Goal: Information Seeking & Learning: Learn about a topic

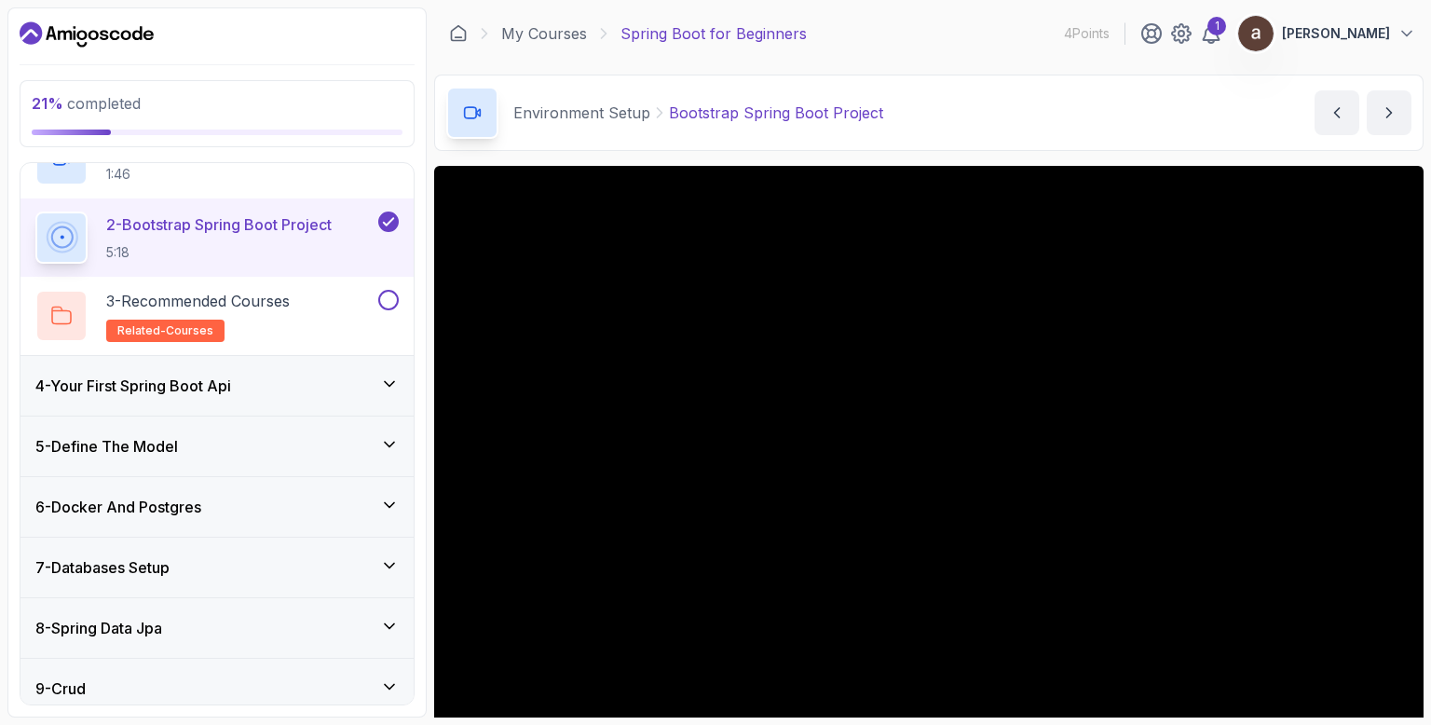
click at [390, 389] on icon at bounding box center [389, 383] width 19 height 19
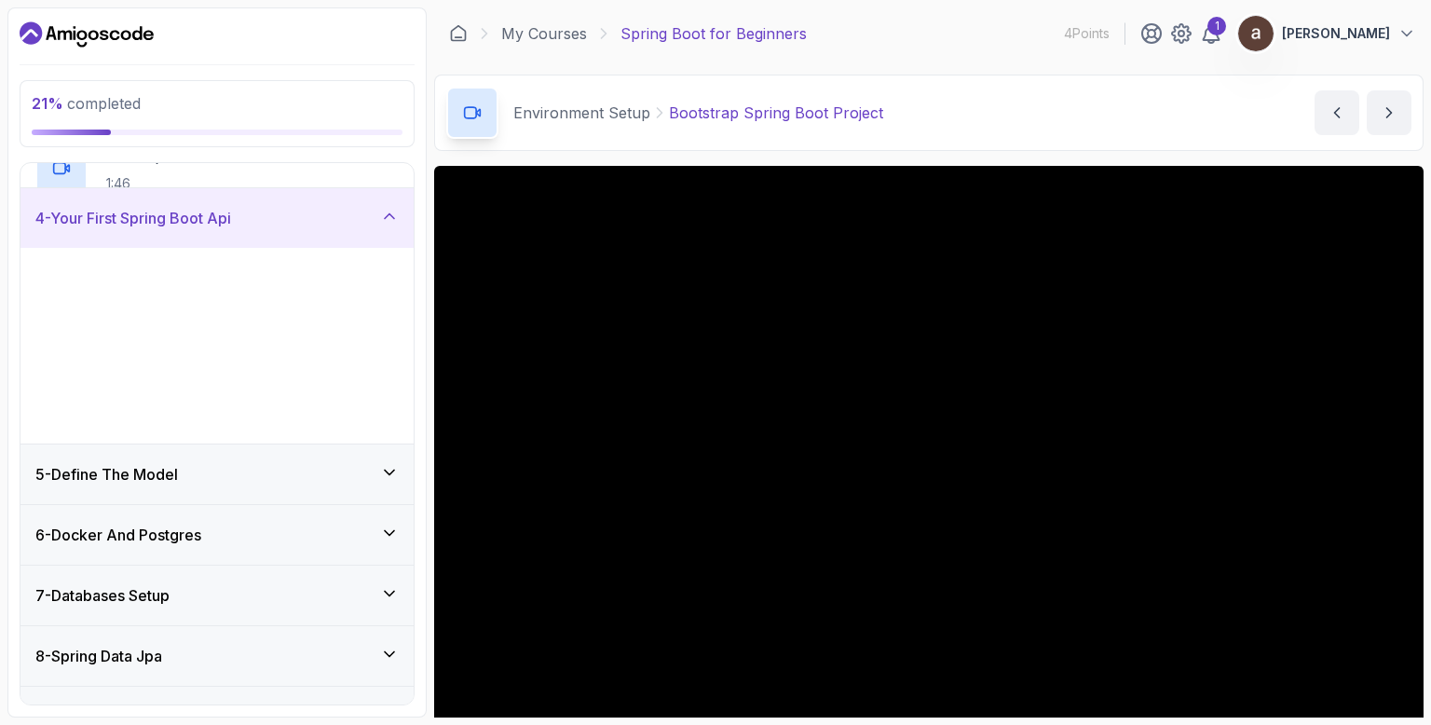
scroll to position [181, 0]
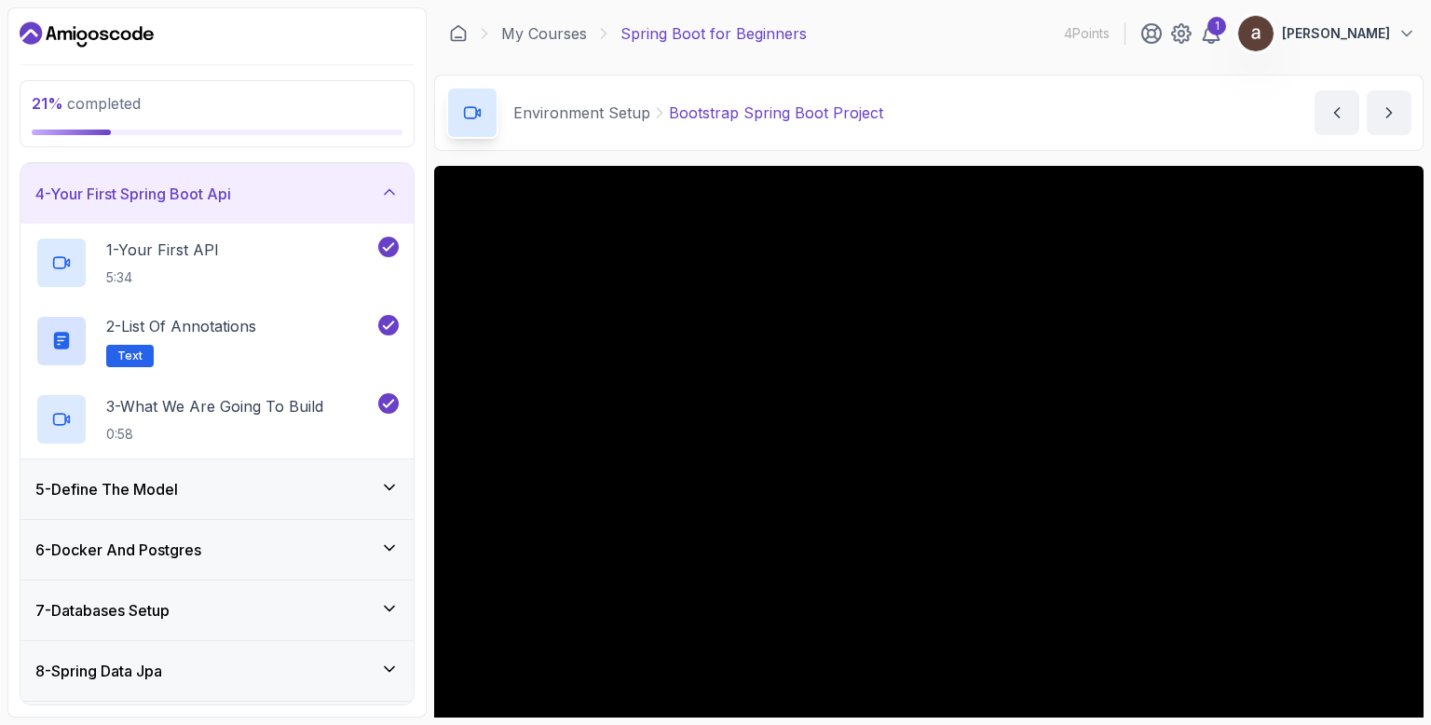
click at [395, 487] on icon at bounding box center [389, 487] width 19 height 19
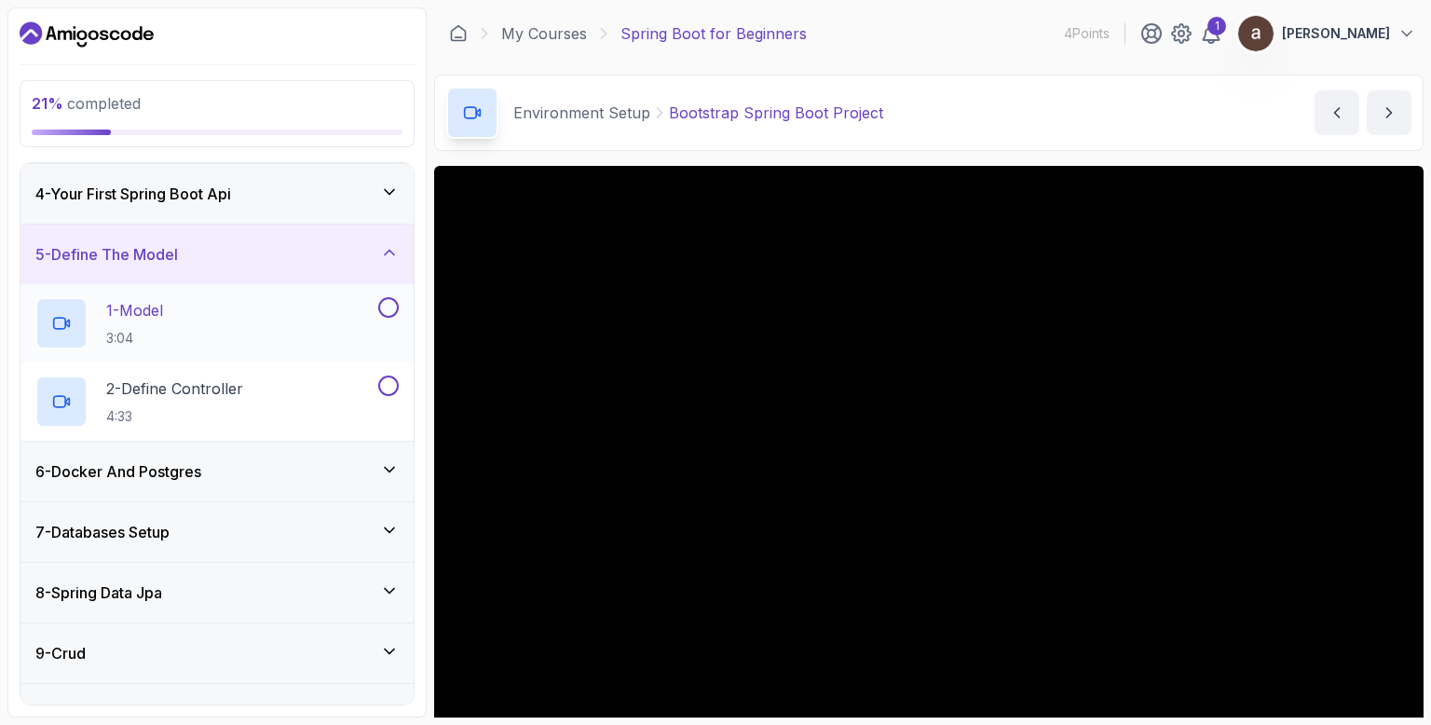
click at [211, 329] on div "1 - Model 3:04" at bounding box center [204, 323] width 339 height 52
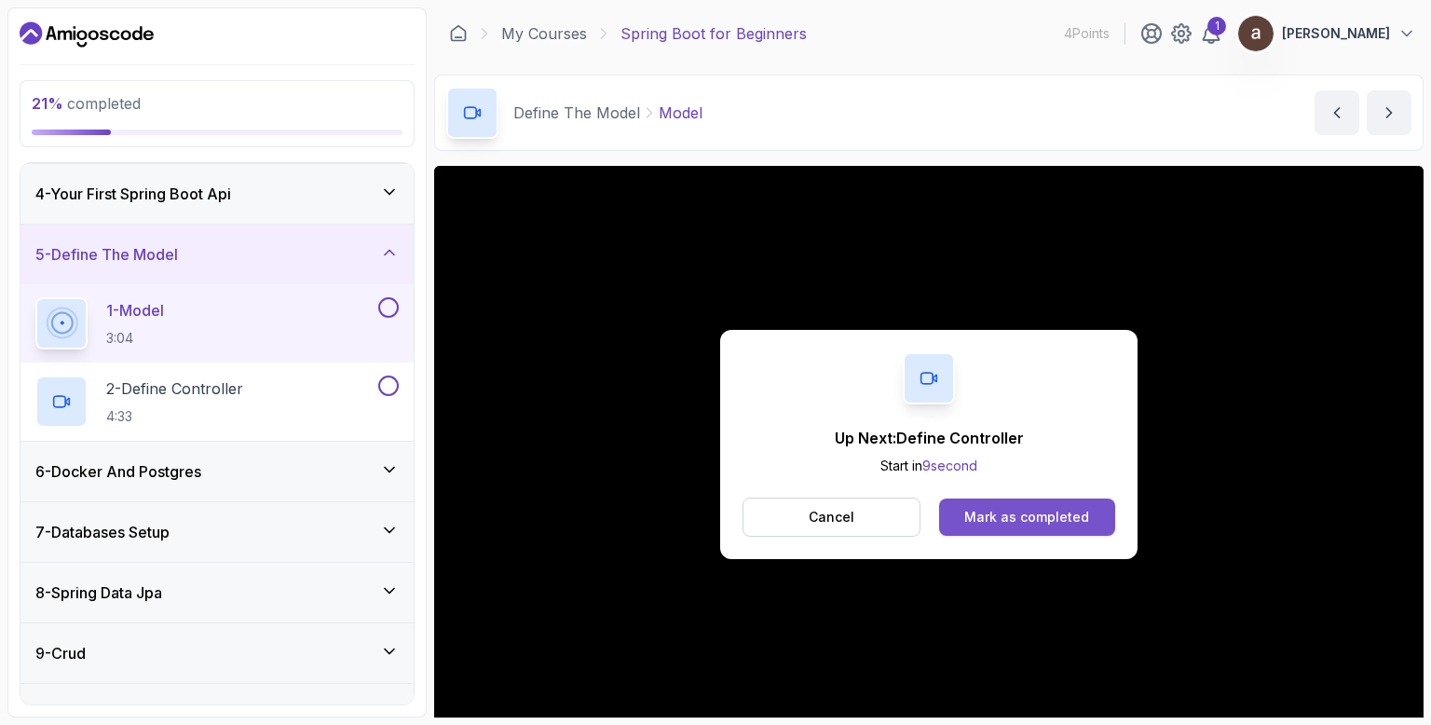
click at [1013, 515] on div "Mark as completed" at bounding box center [1026, 517] width 125 height 19
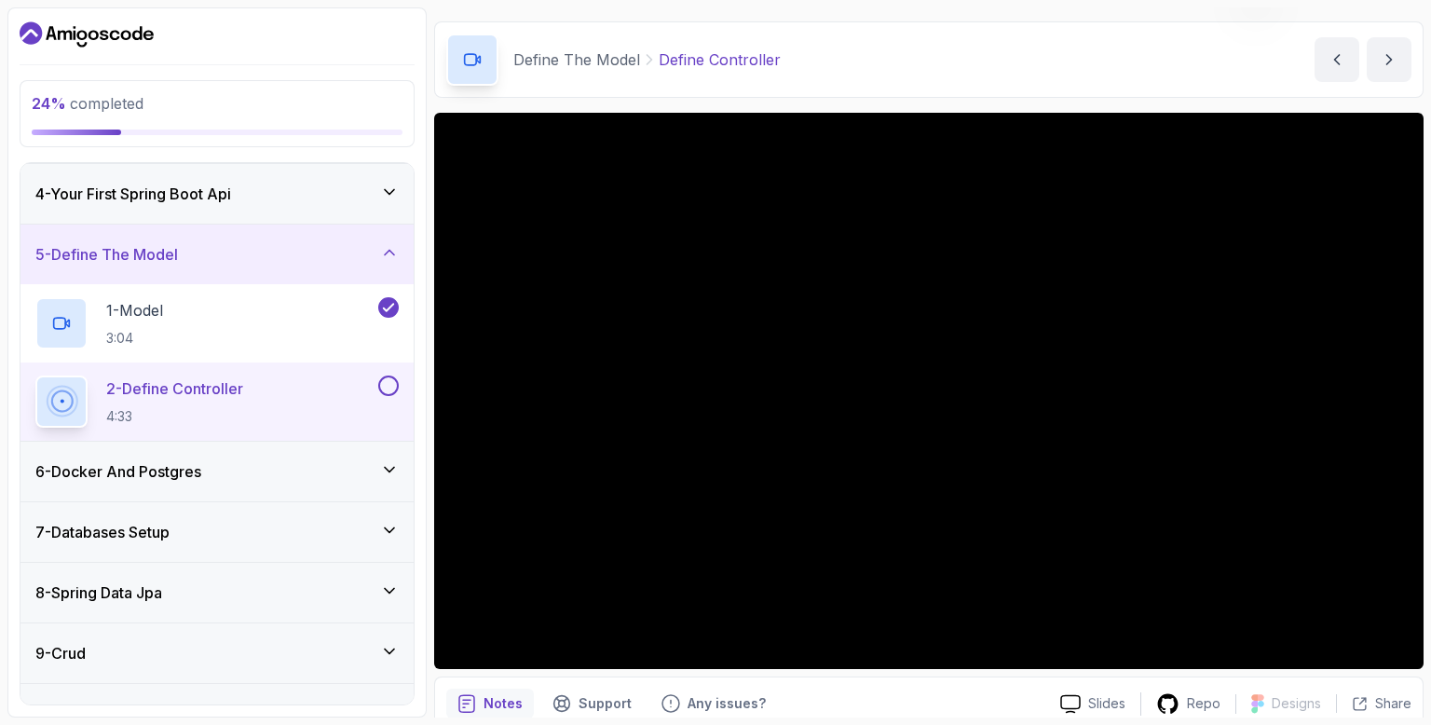
scroll to position [112, 0]
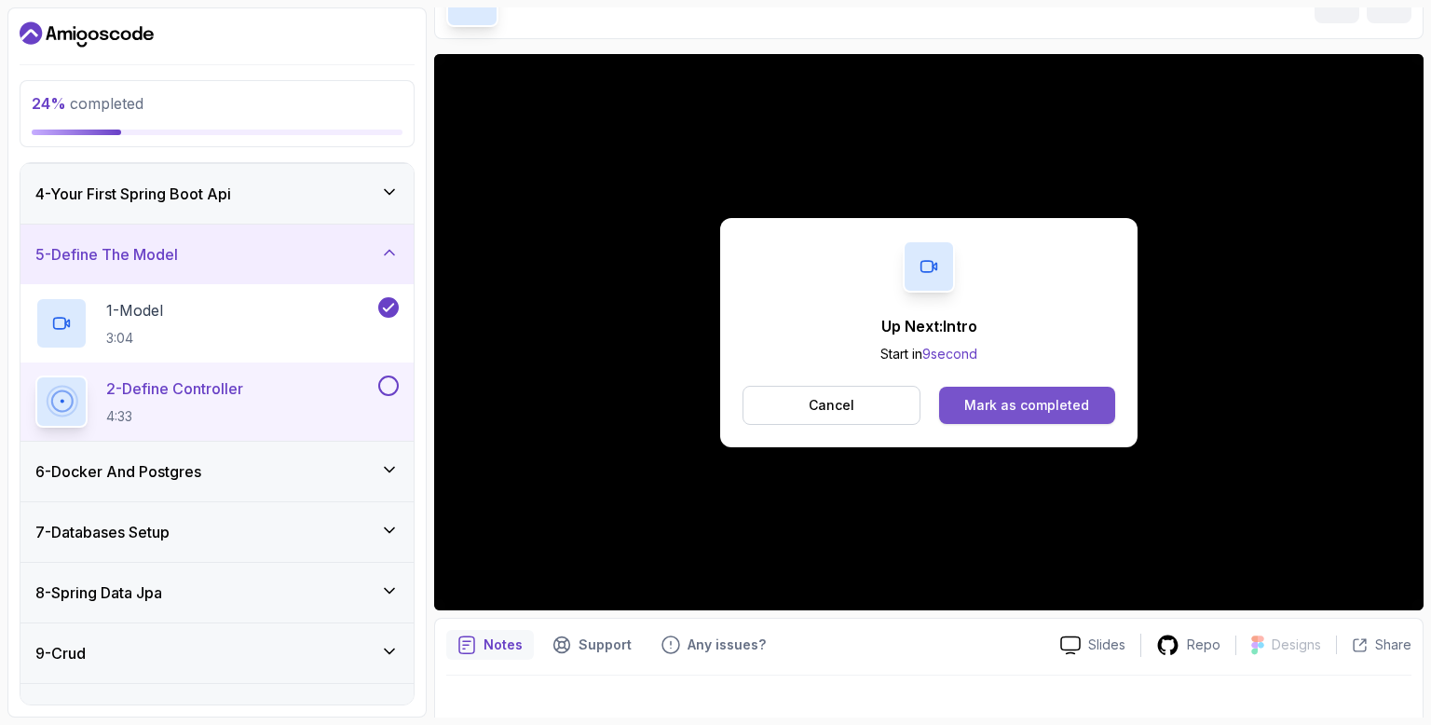
click at [1043, 399] on div "Mark as completed" at bounding box center [1026, 405] width 125 height 19
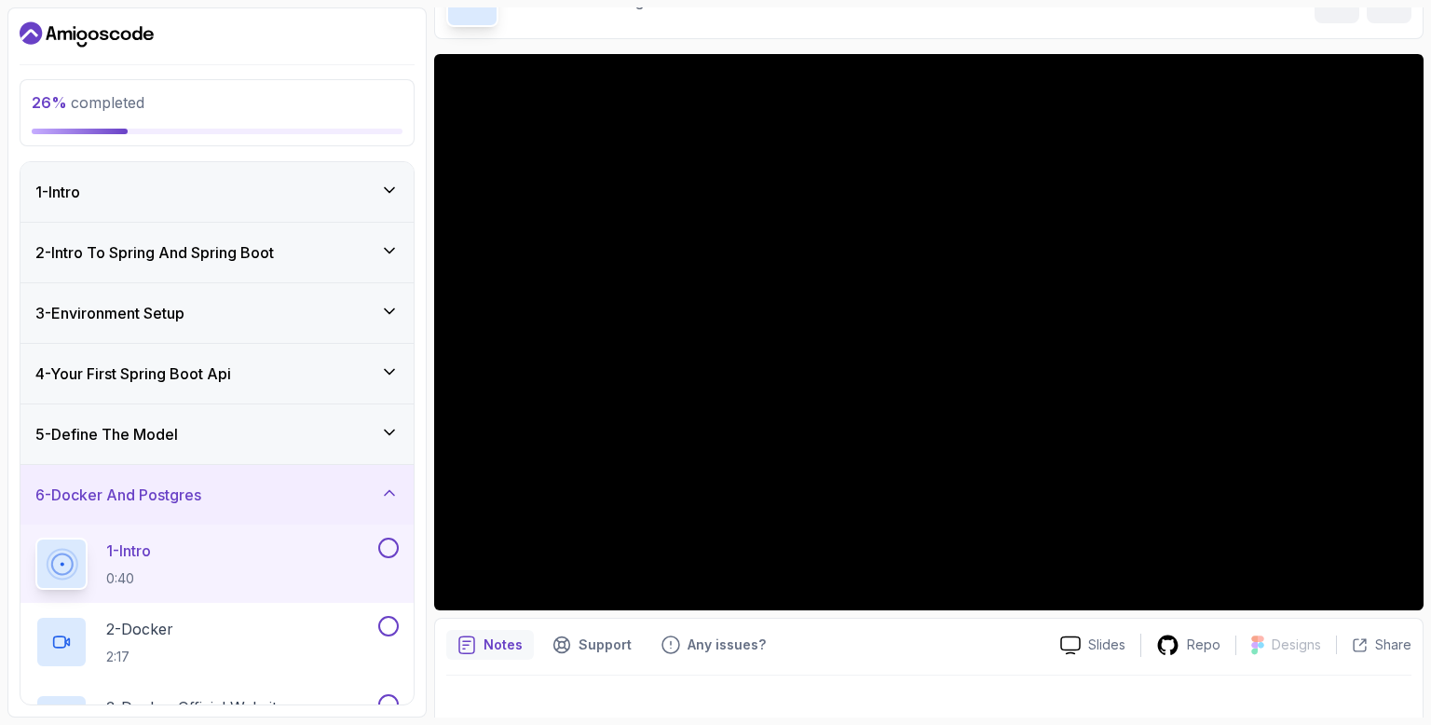
click at [401, 183] on div "1 - Intro" at bounding box center [216, 192] width 393 height 60
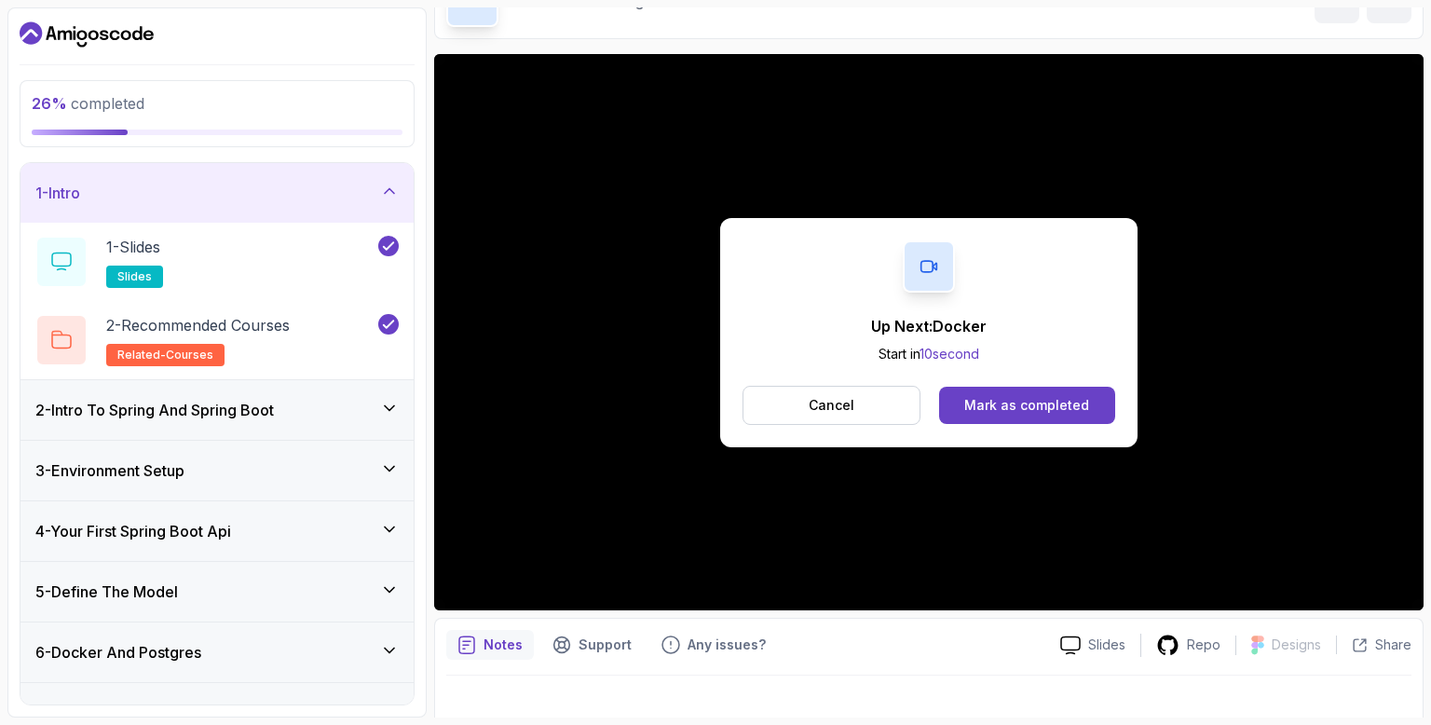
click at [381, 189] on icon at bounding box center [389, 191] width 19 height 19
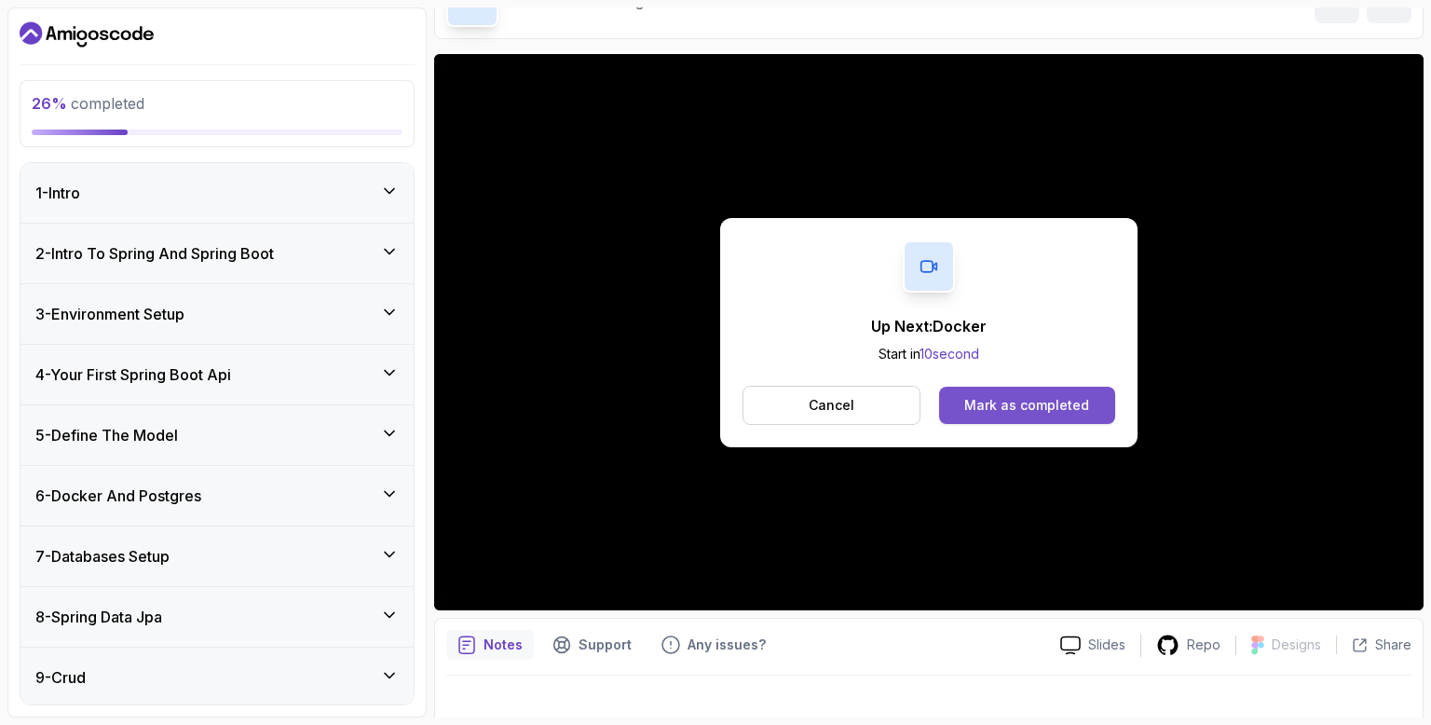
click at [1005, 406] on div "Mark as completed" at bounding box center [1026, 405] width 125 height 19
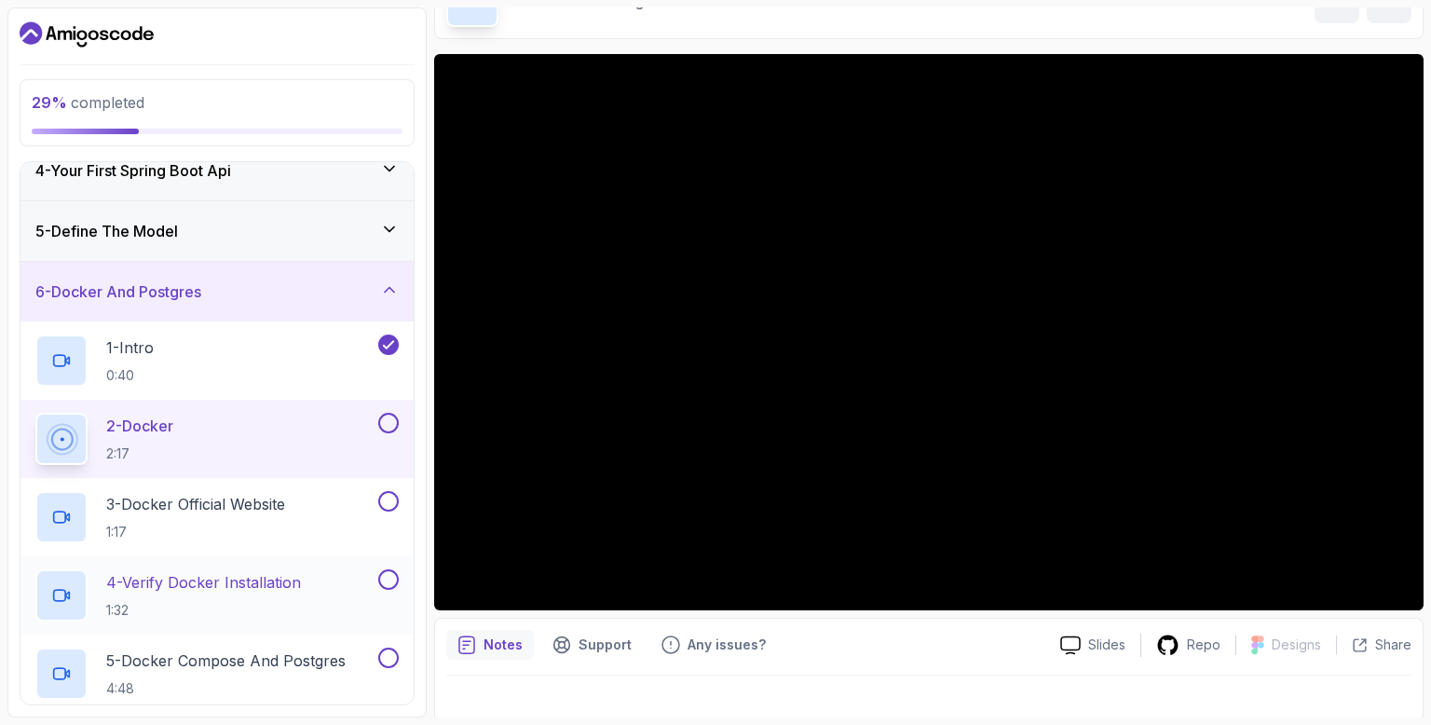
scroll to position [224, 0]
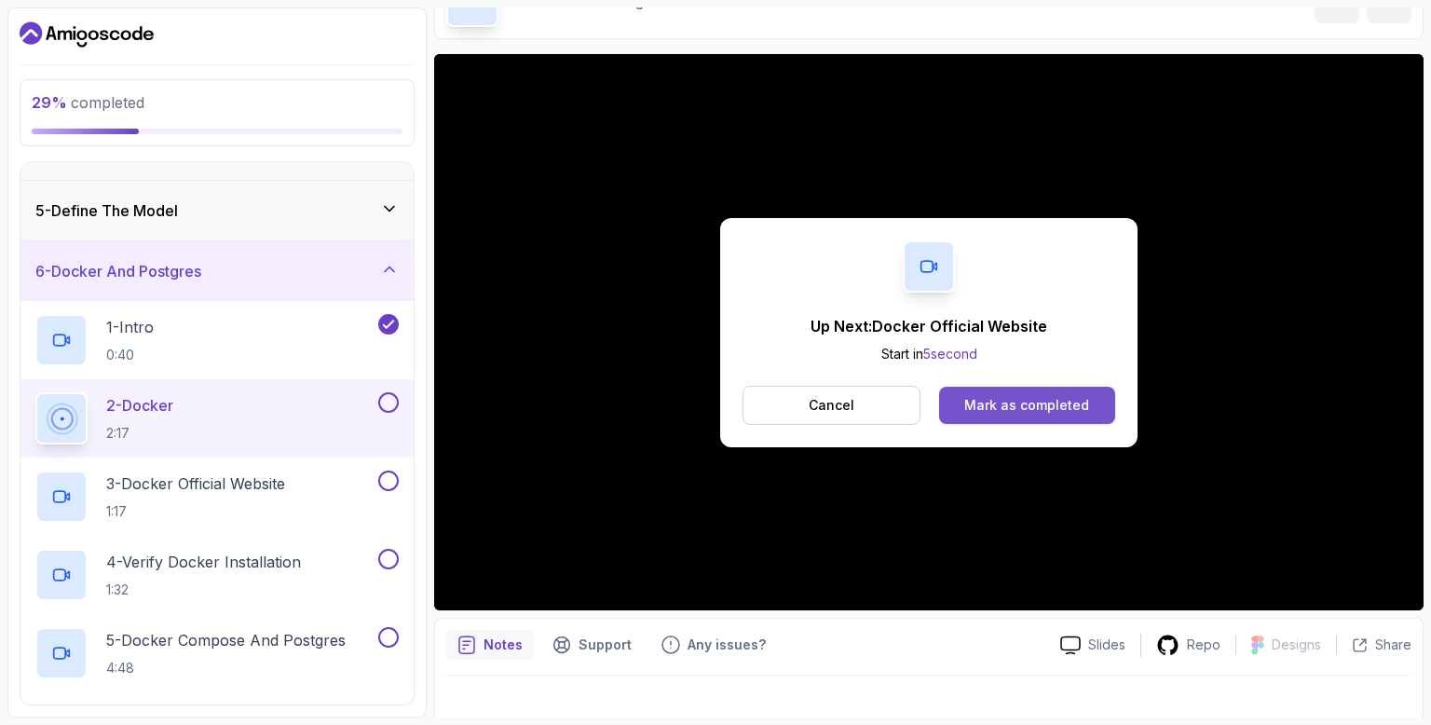
click at [1040, 418] on button "Mark as completed" at bounding box center [1027, 405] width 176 height 37
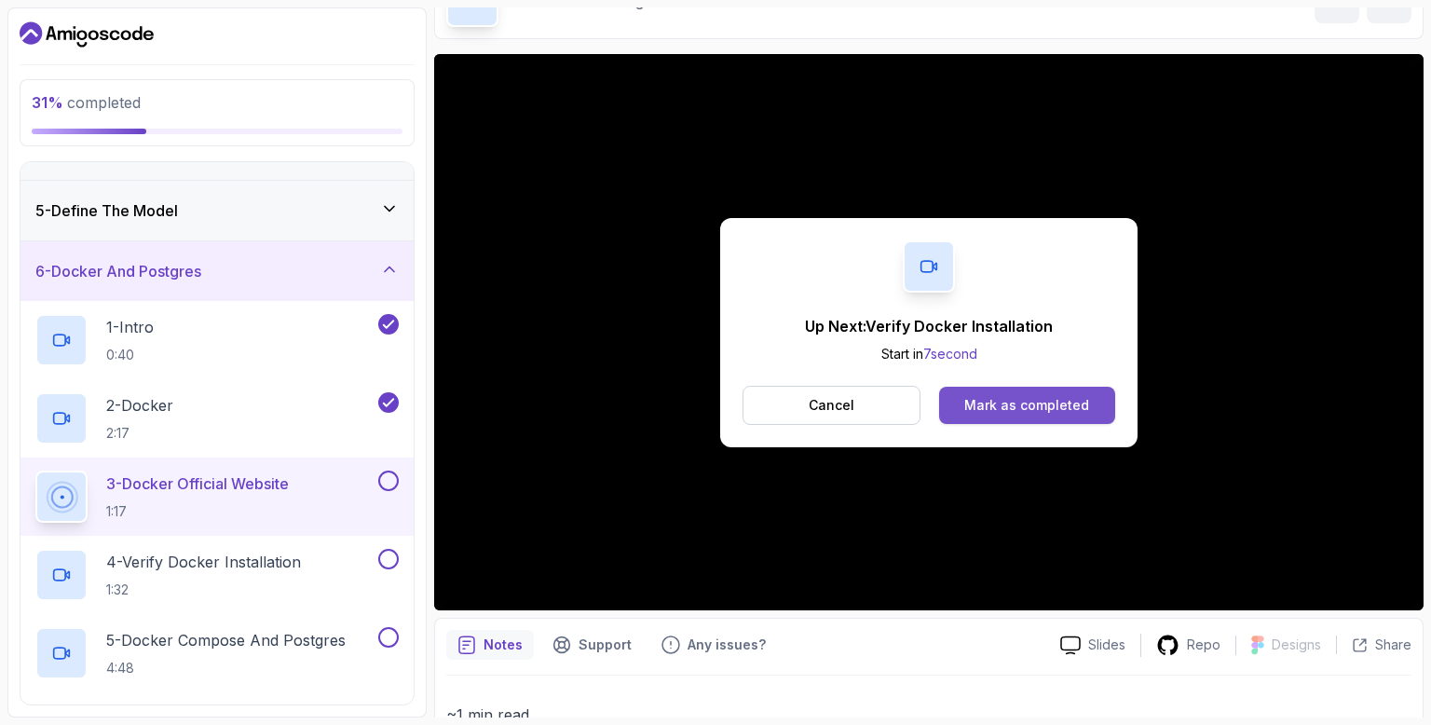
click at [1022, 409] on div "Mark as completed" at bounding box center [1026, 405] width 125 height 19
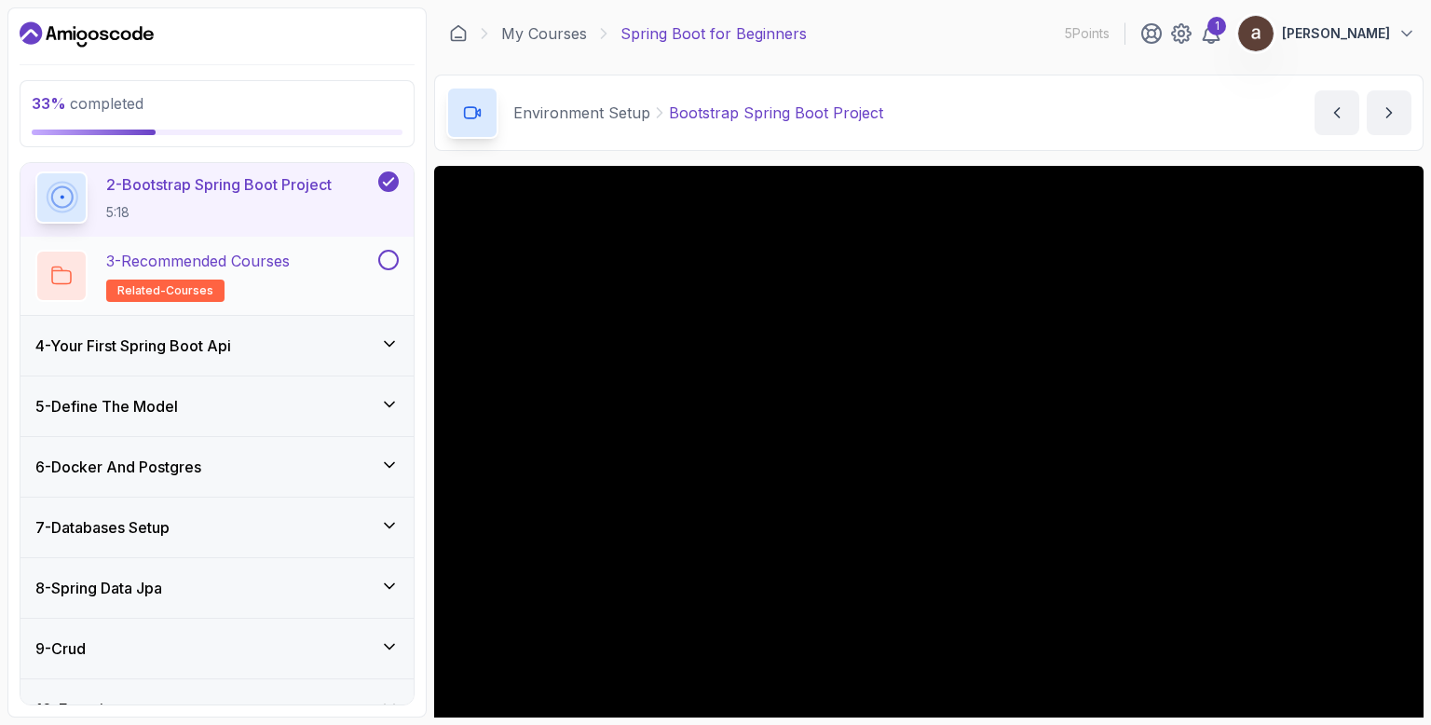
scroll to position [415, 0]
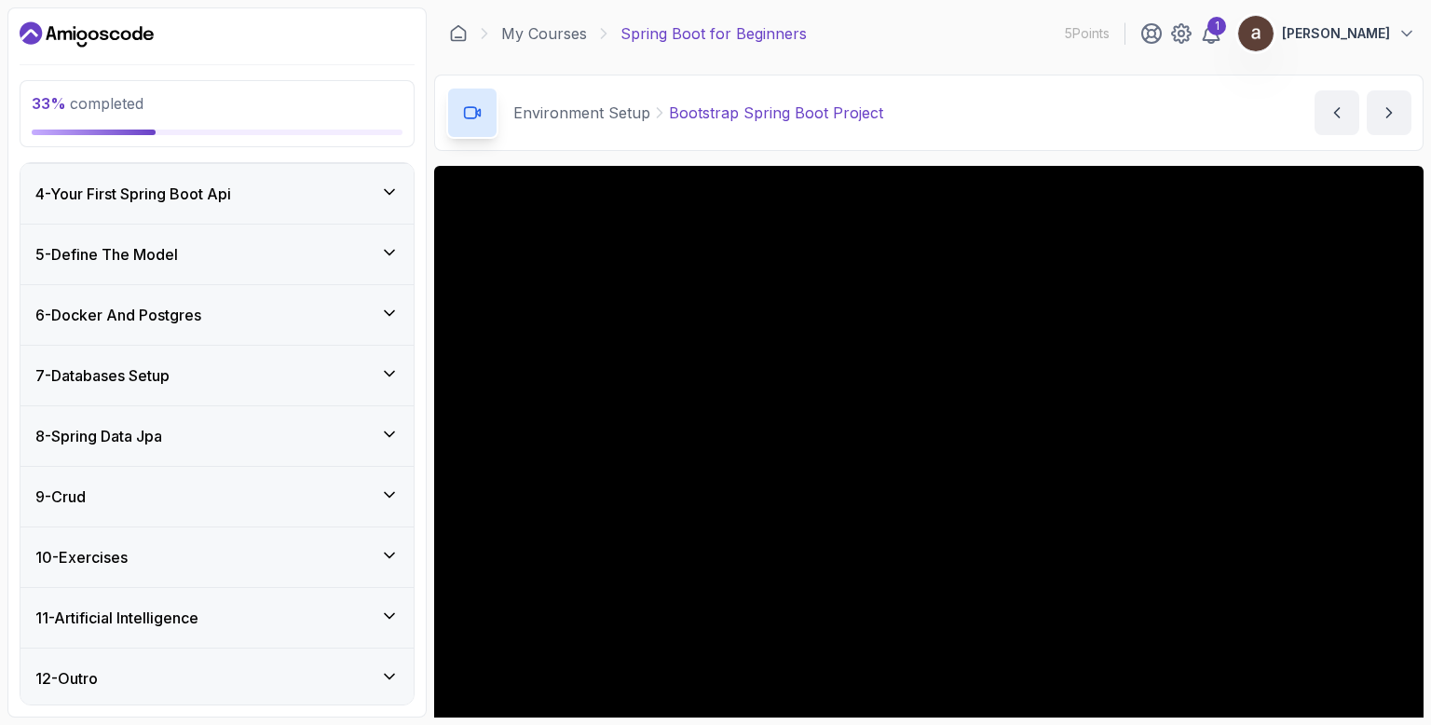
click at [397, 314] on icon at bounding box center [389, 313] width 19 height 19
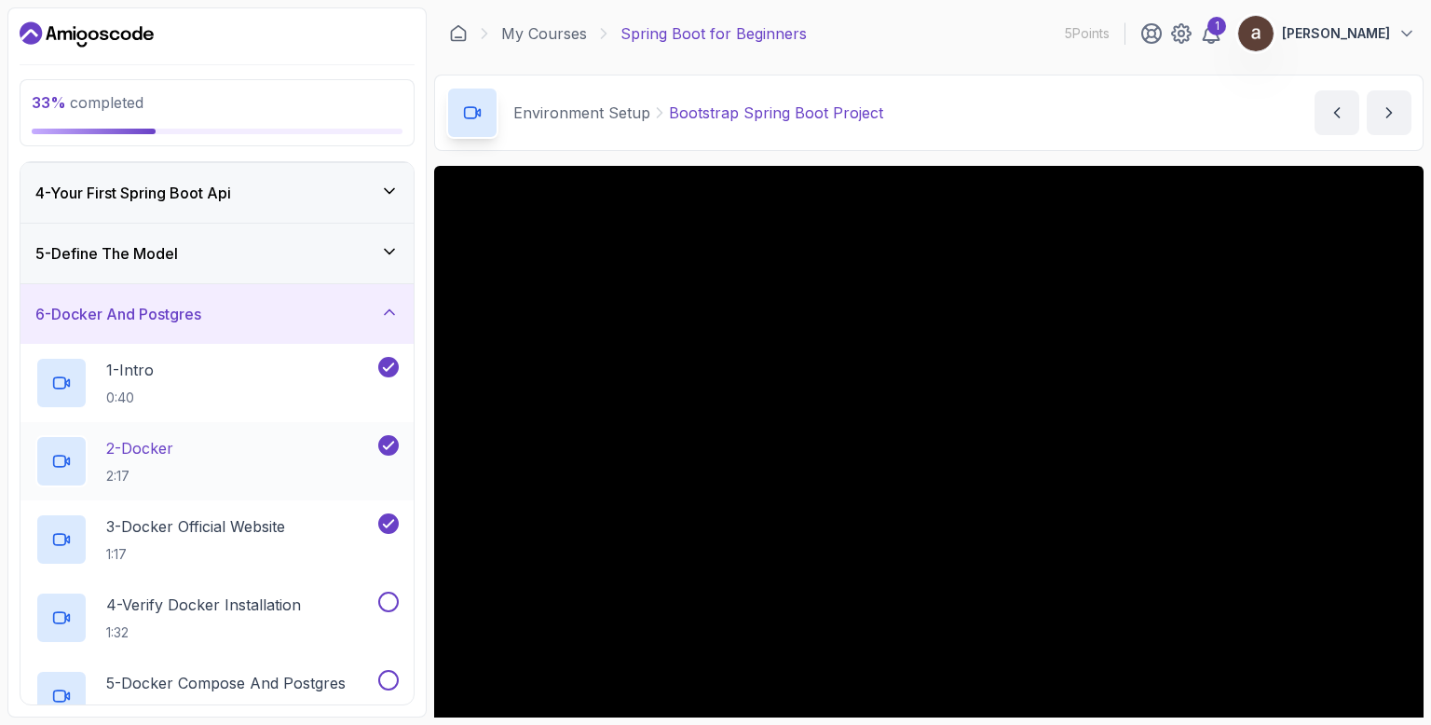
scroll to position [292, 0]
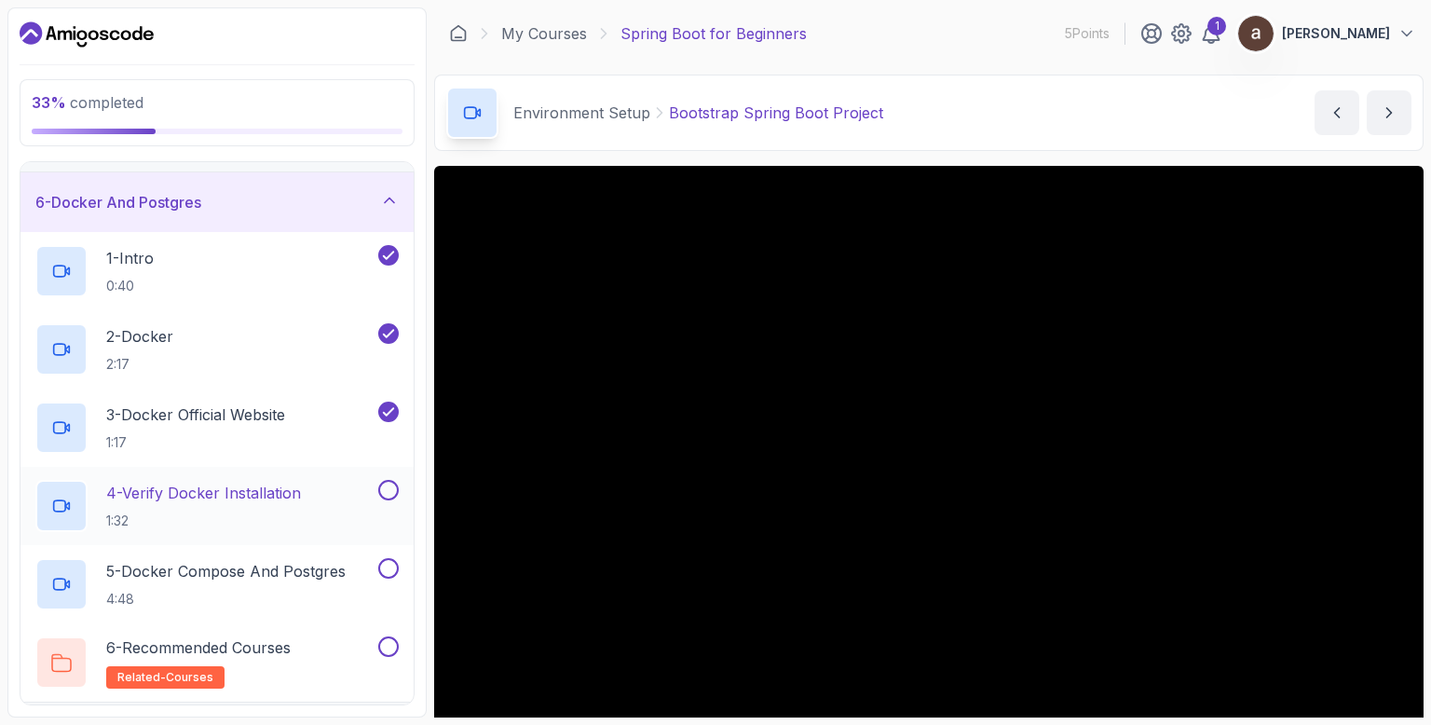
click at [285, 505] on h2 "4 - Verify Docker Installation 1:32" at bounding box center [203, 506] width 195 height 48
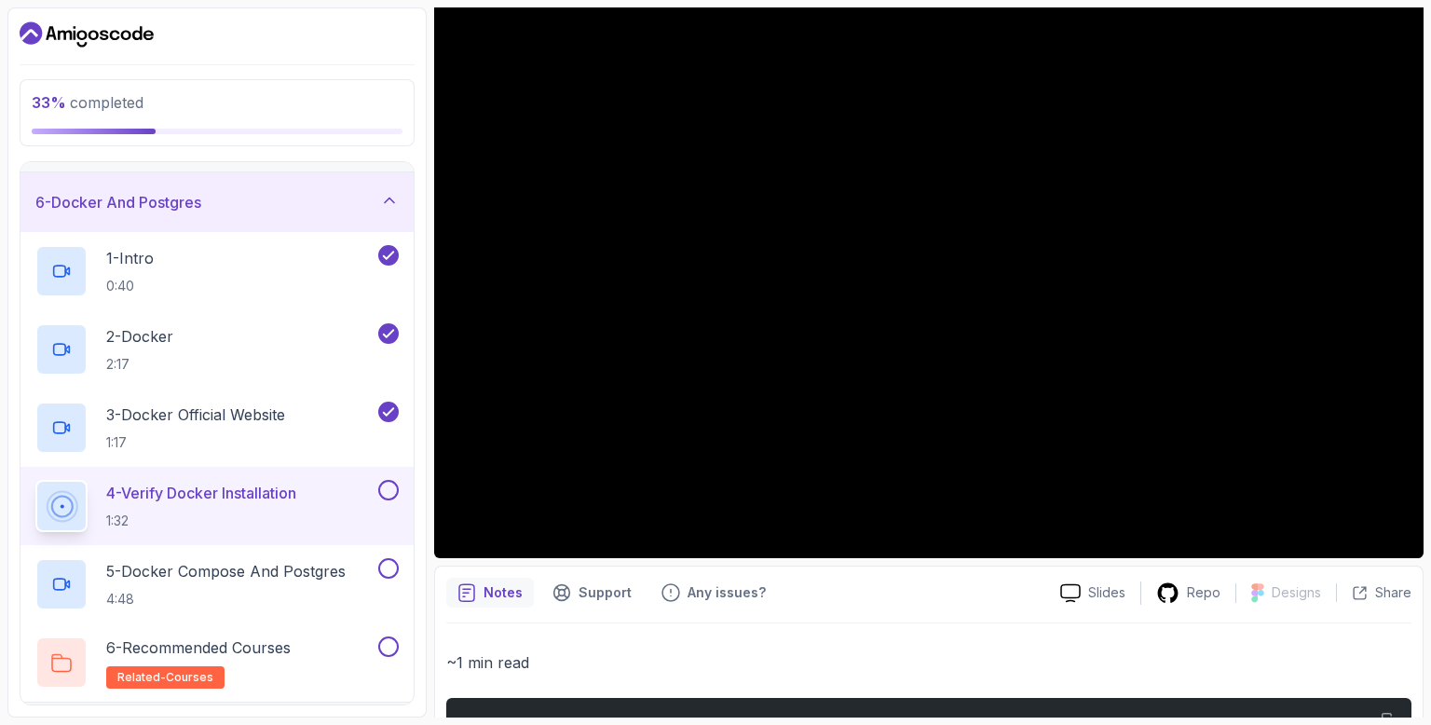
scroll to position [130, 0]
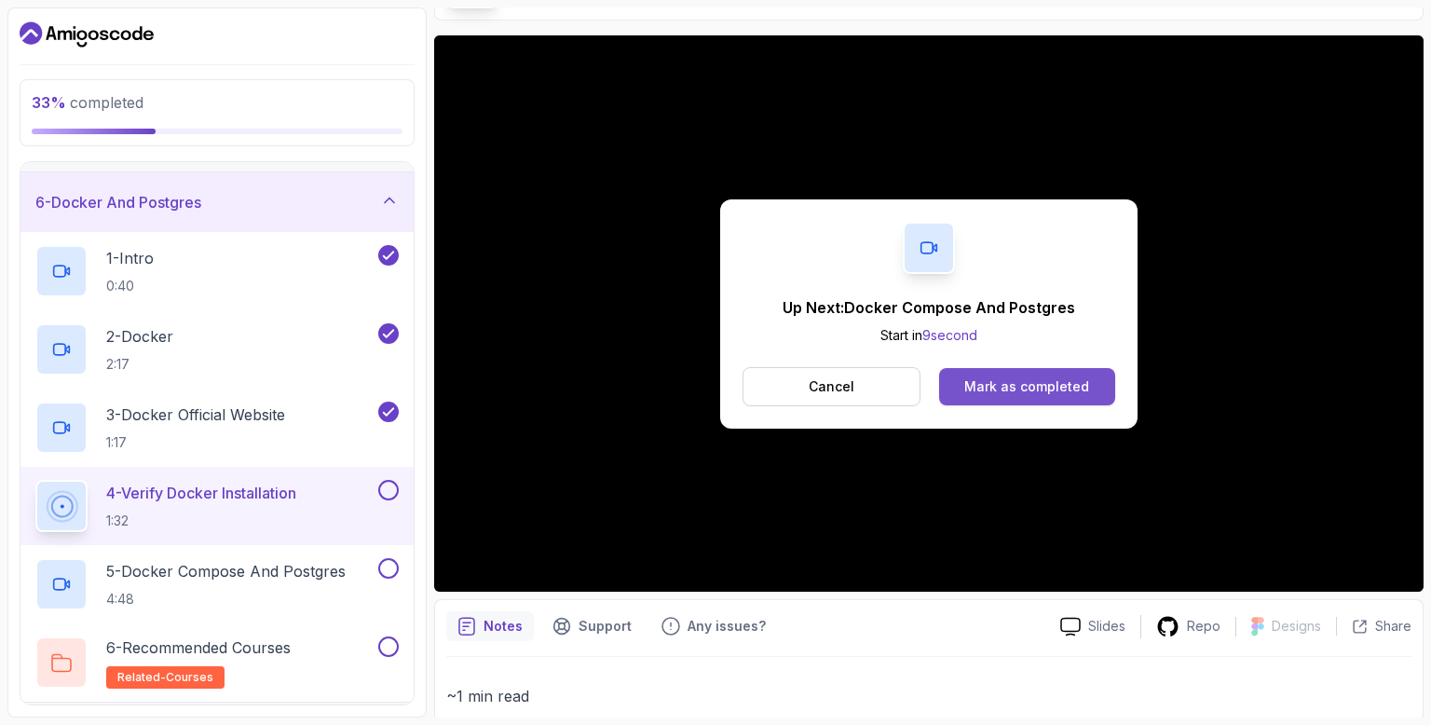
click at [1073, 387] on div "Mark as completed" at bounding box center [1026, 386] width 125 height 19
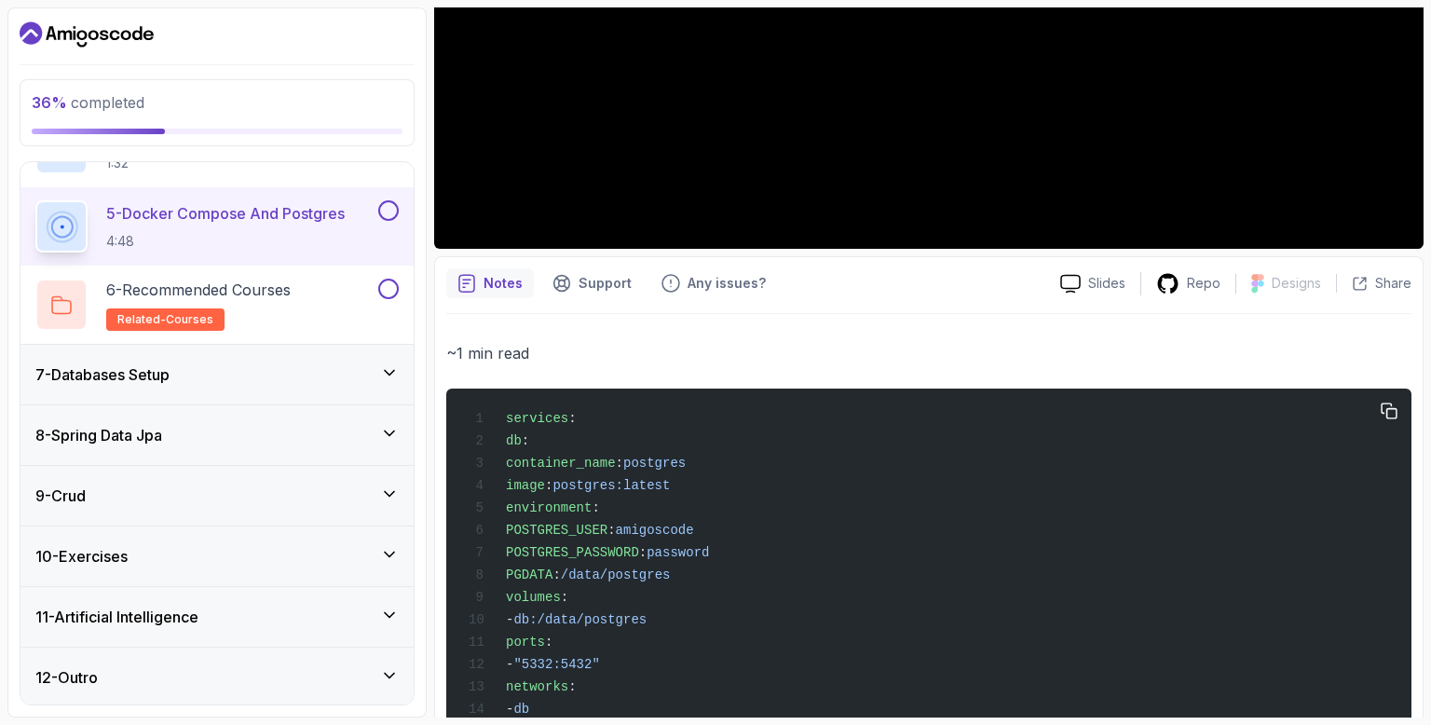
scroll to position [600, 0]
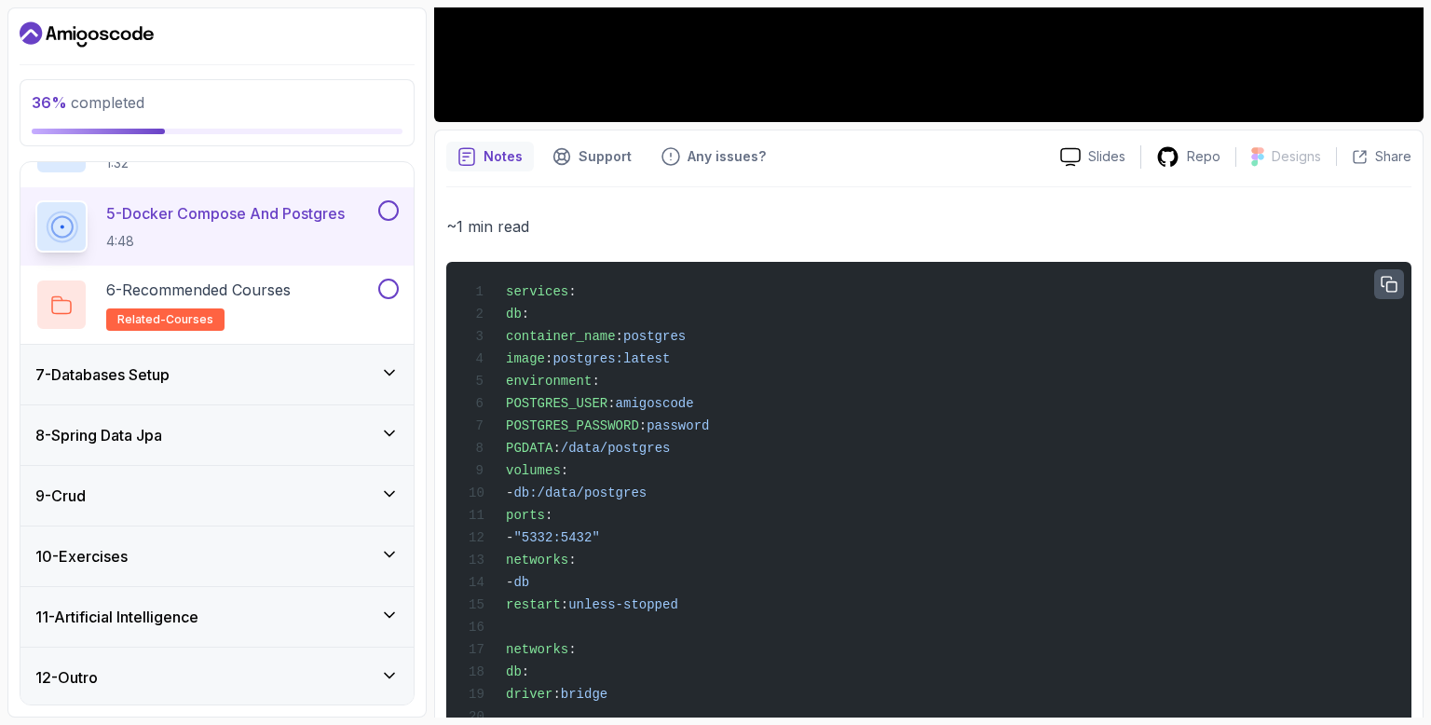
click at [1393, 279] on icon "button" at bounding box center [1388, 285] width 17 height 17
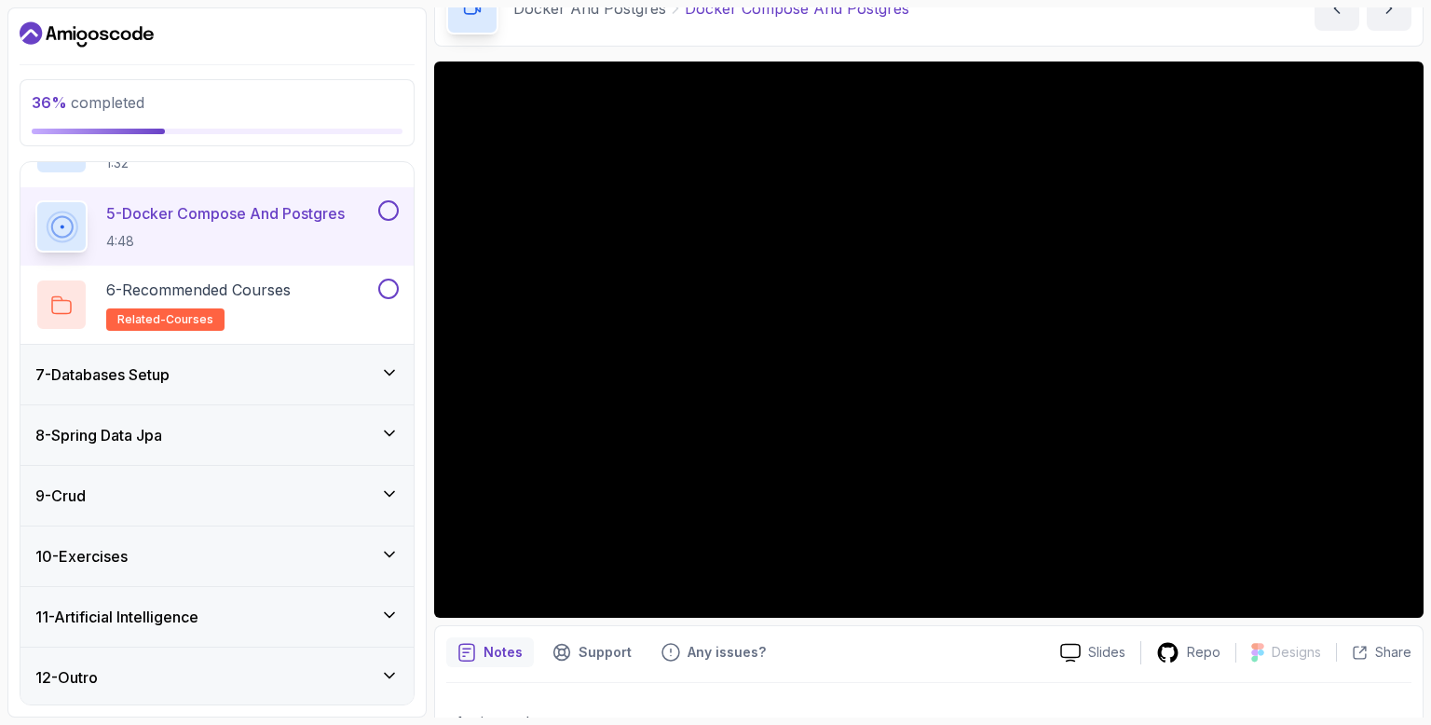
scroll to position [41, 0]
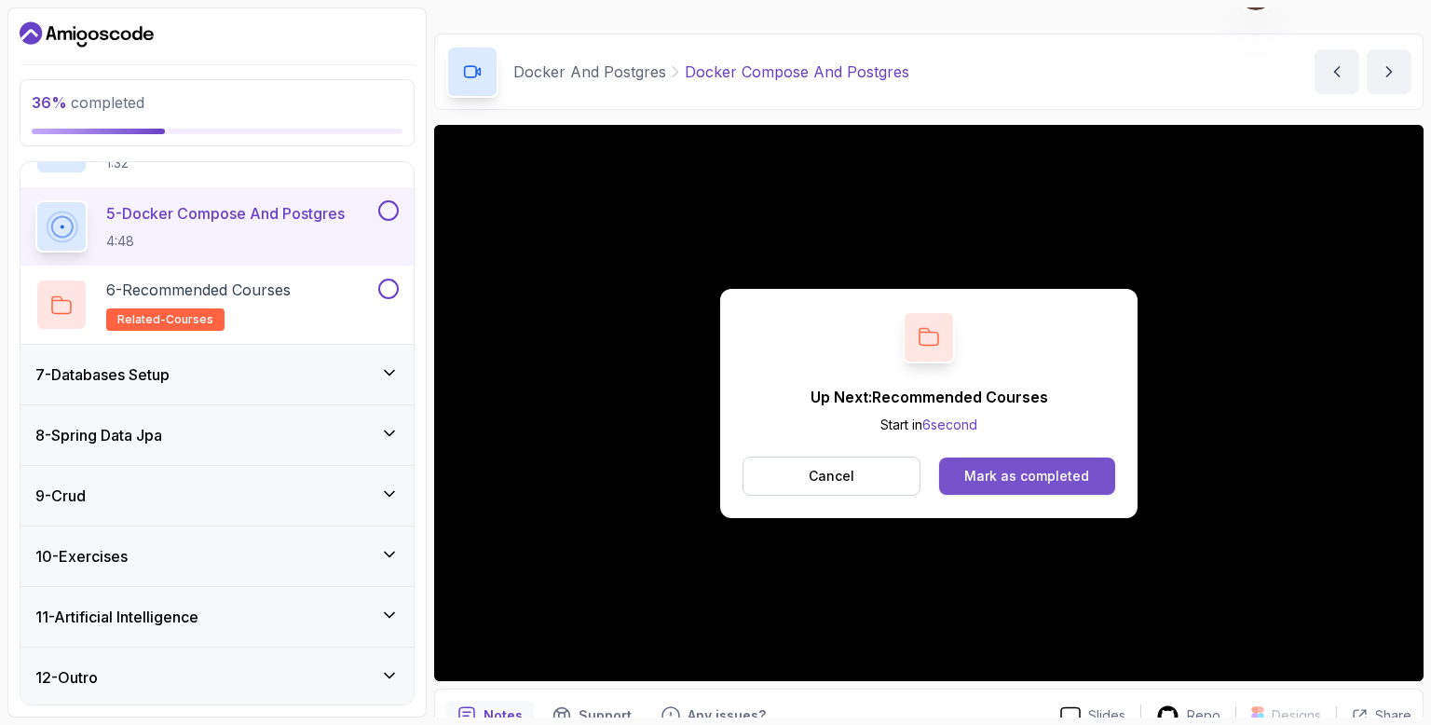
click at [980, 478] on div "Mark as completed" at bounding box center [1026, 476] width 125 height 19
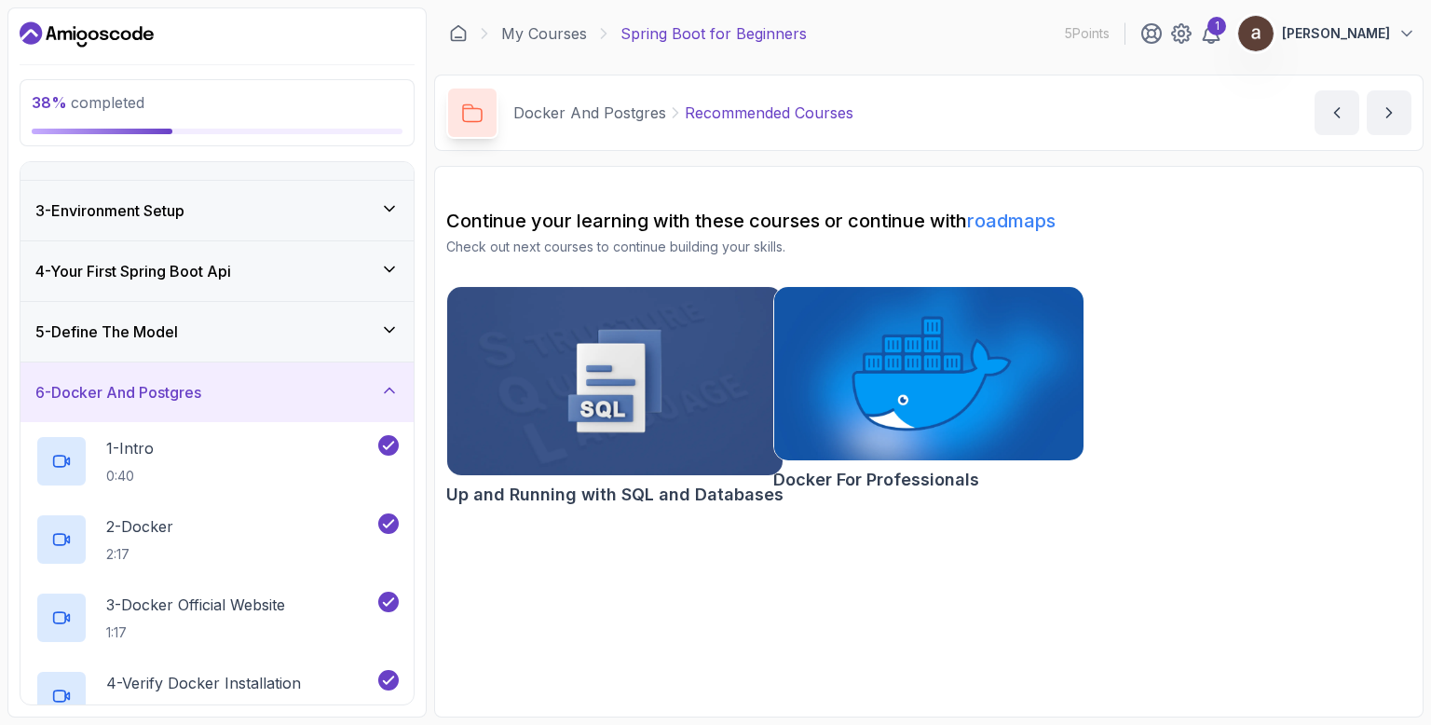
scroll to position [91, 0]
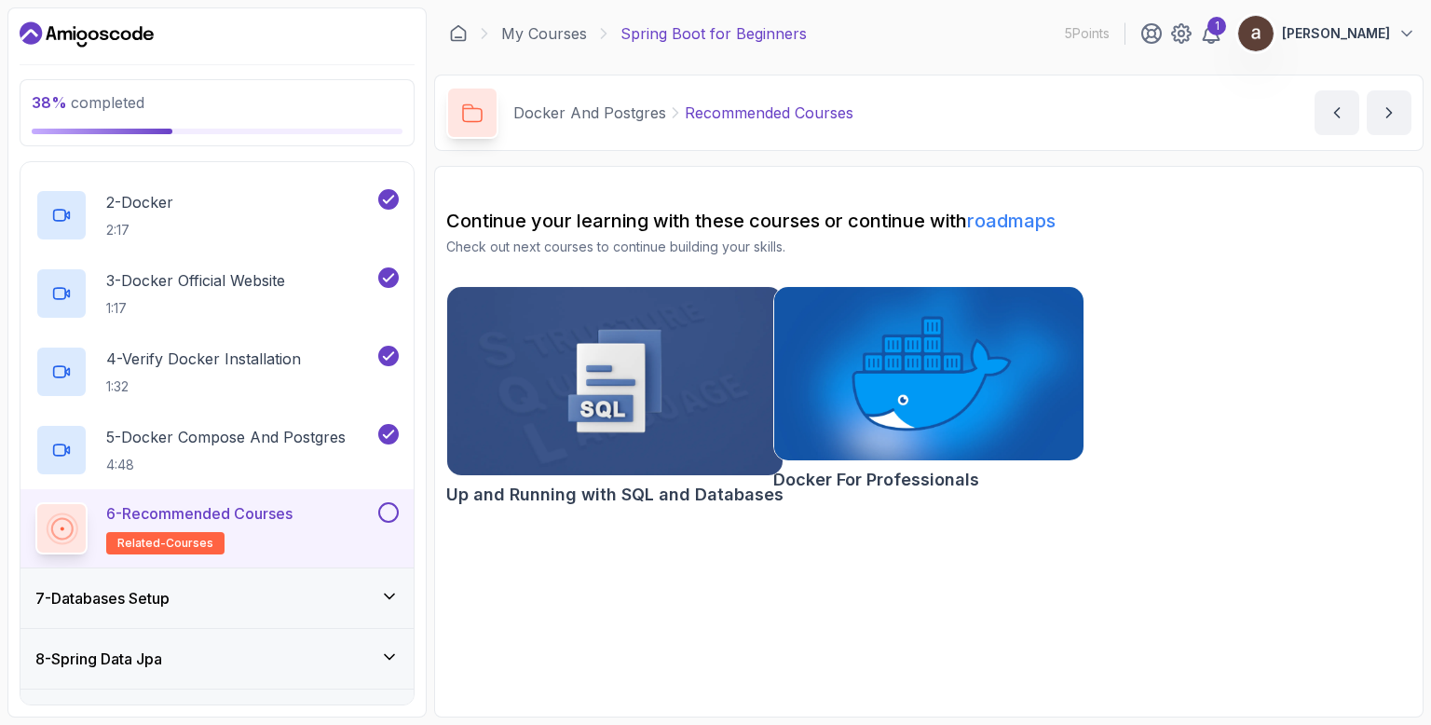
click at [392, 600] on icon at bounding box center [389, 596] width 19 height 19
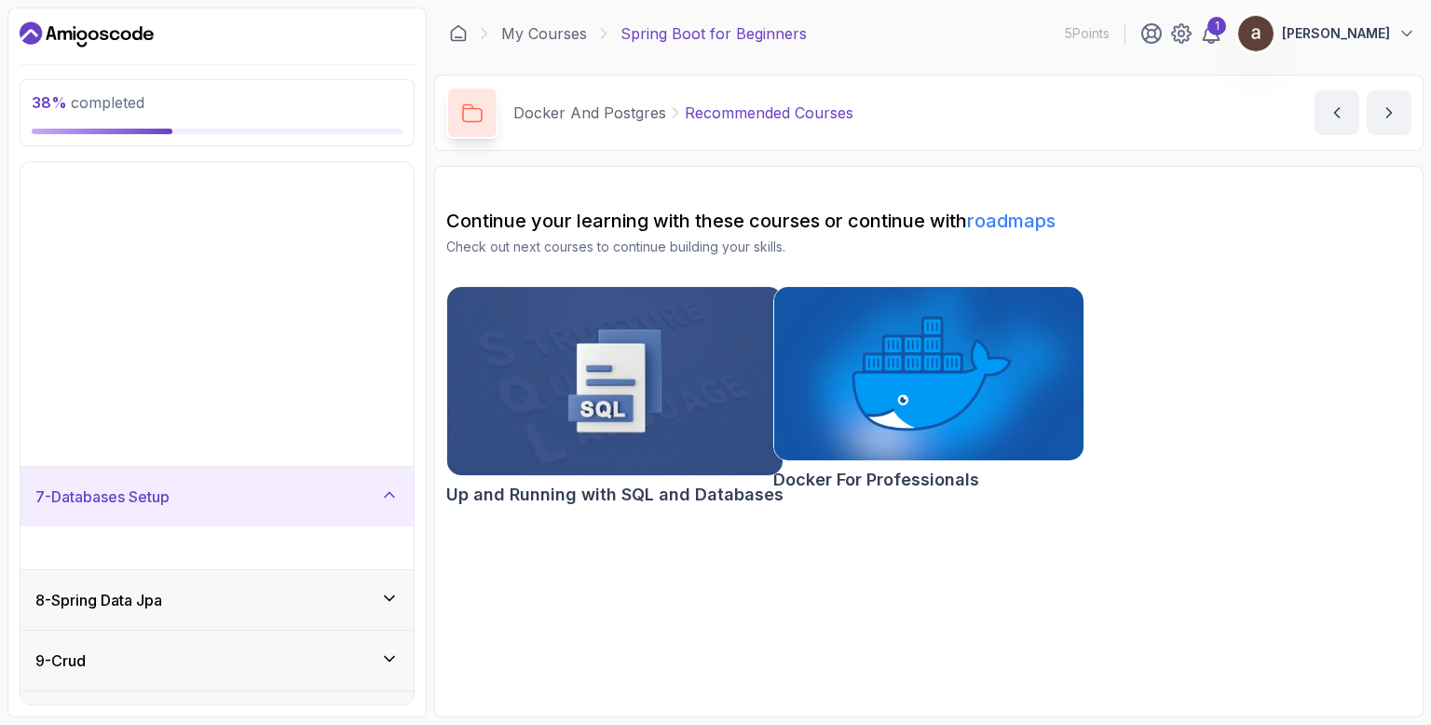
scroll to position [181, 0]
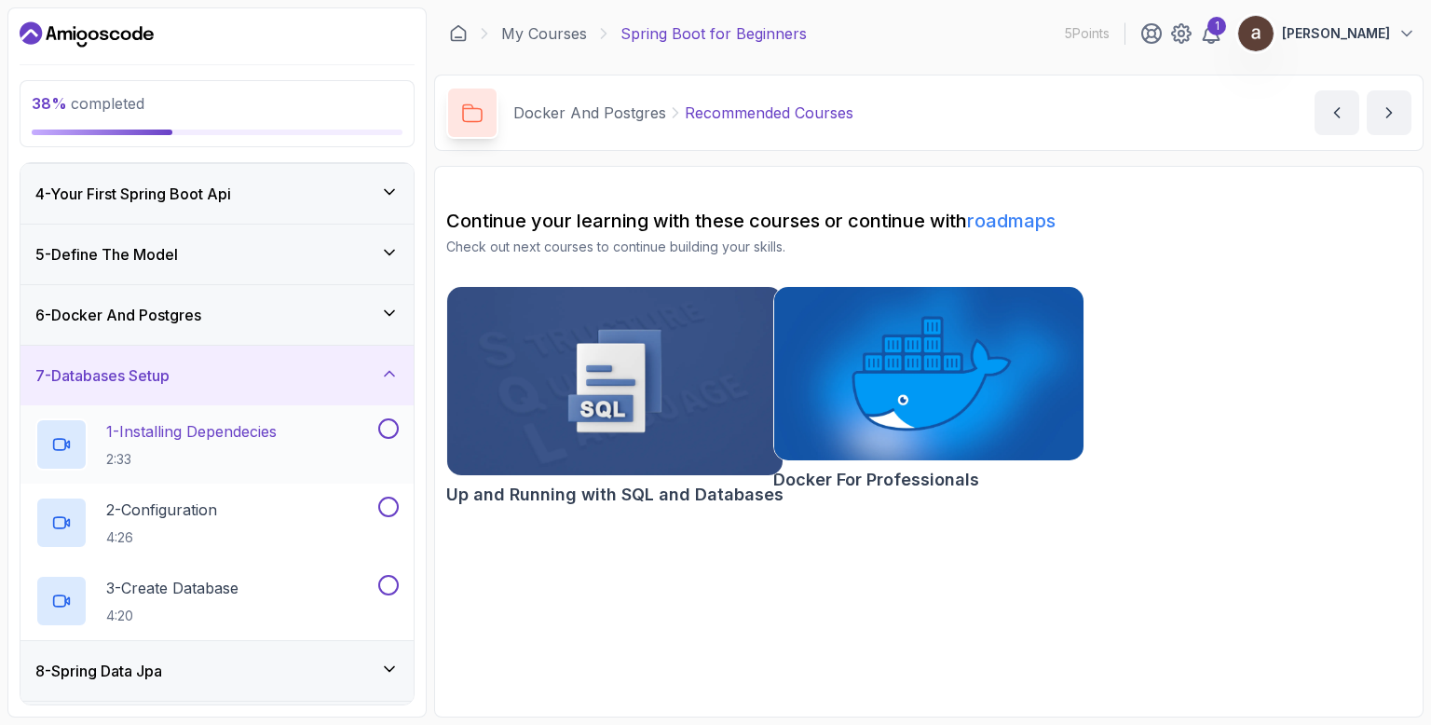
click at [220, 450] on p "2:33" at bounding box center [191, 459] width 170 height 19
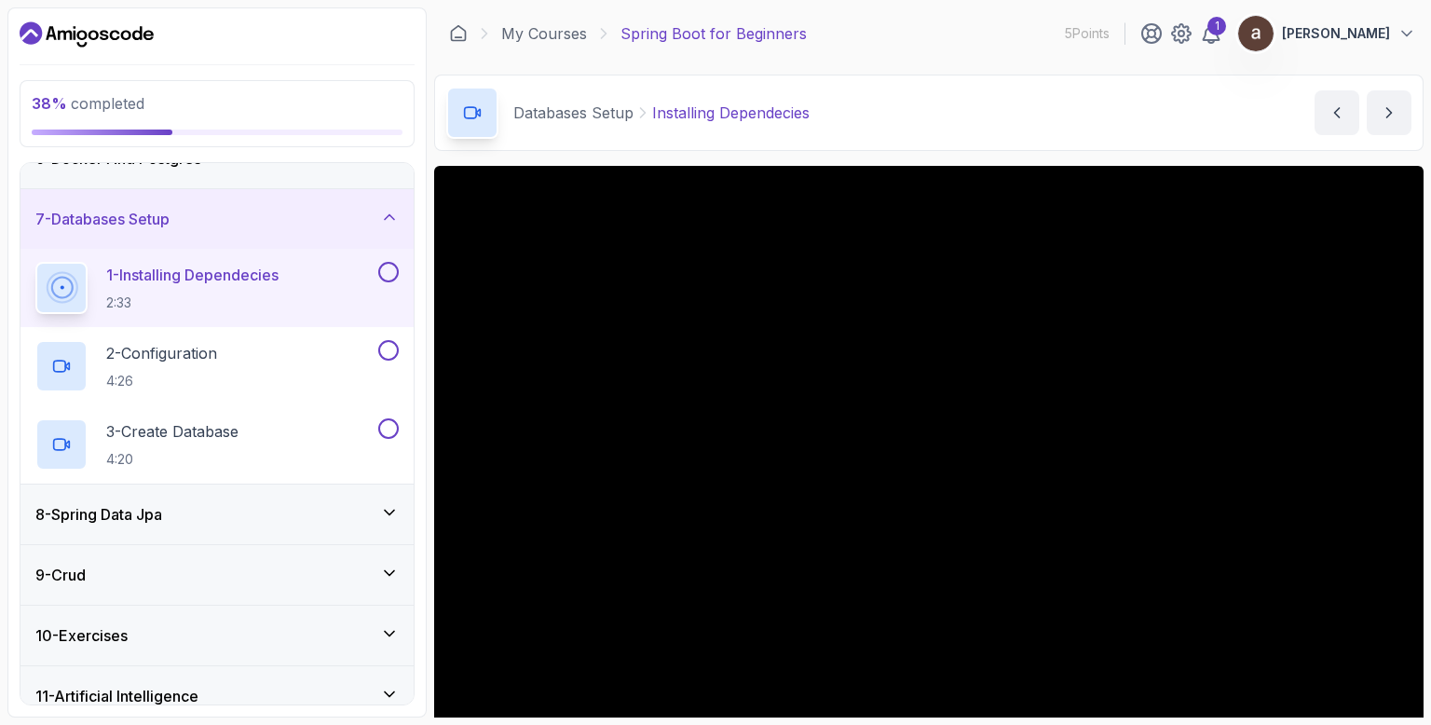
scroll to position [304, 0]
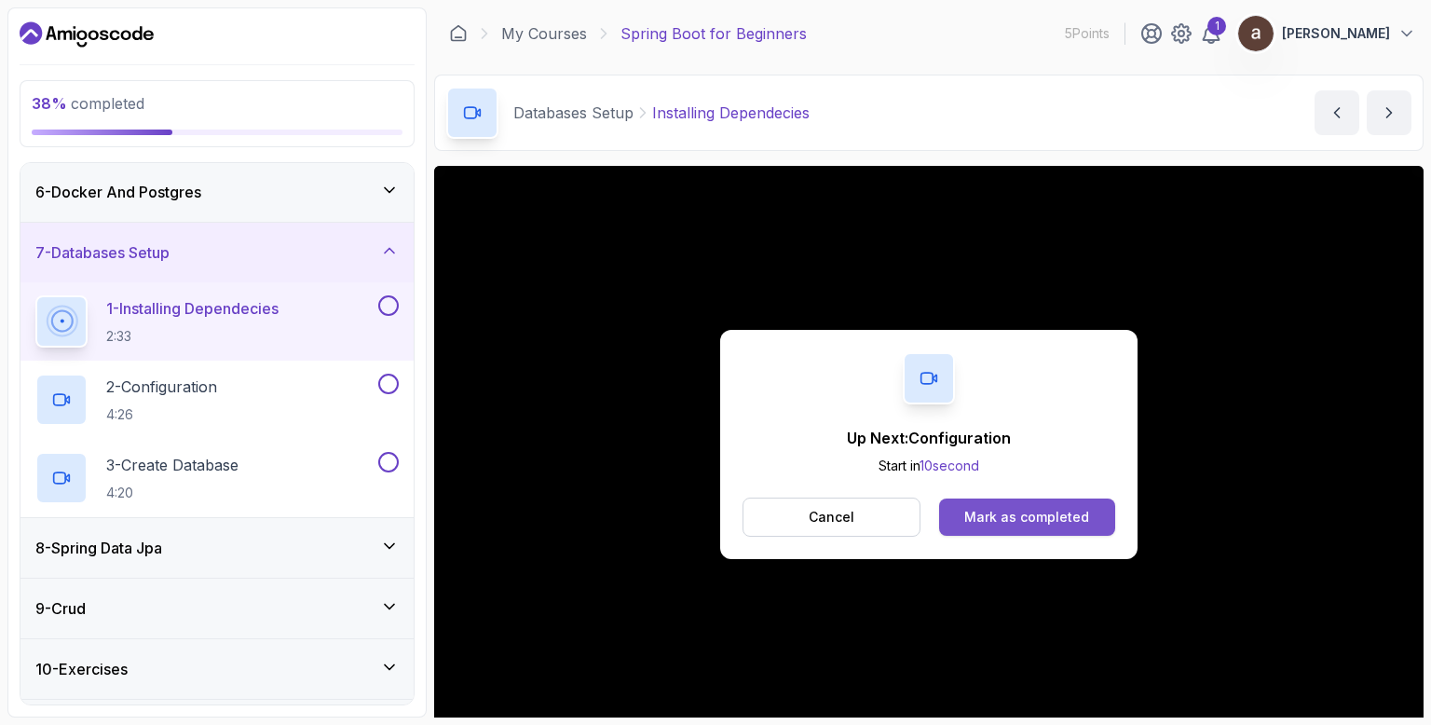
click at [1081, 515] on div "Mark as completed" at bounding box center [1026, 517] width 125 height 19
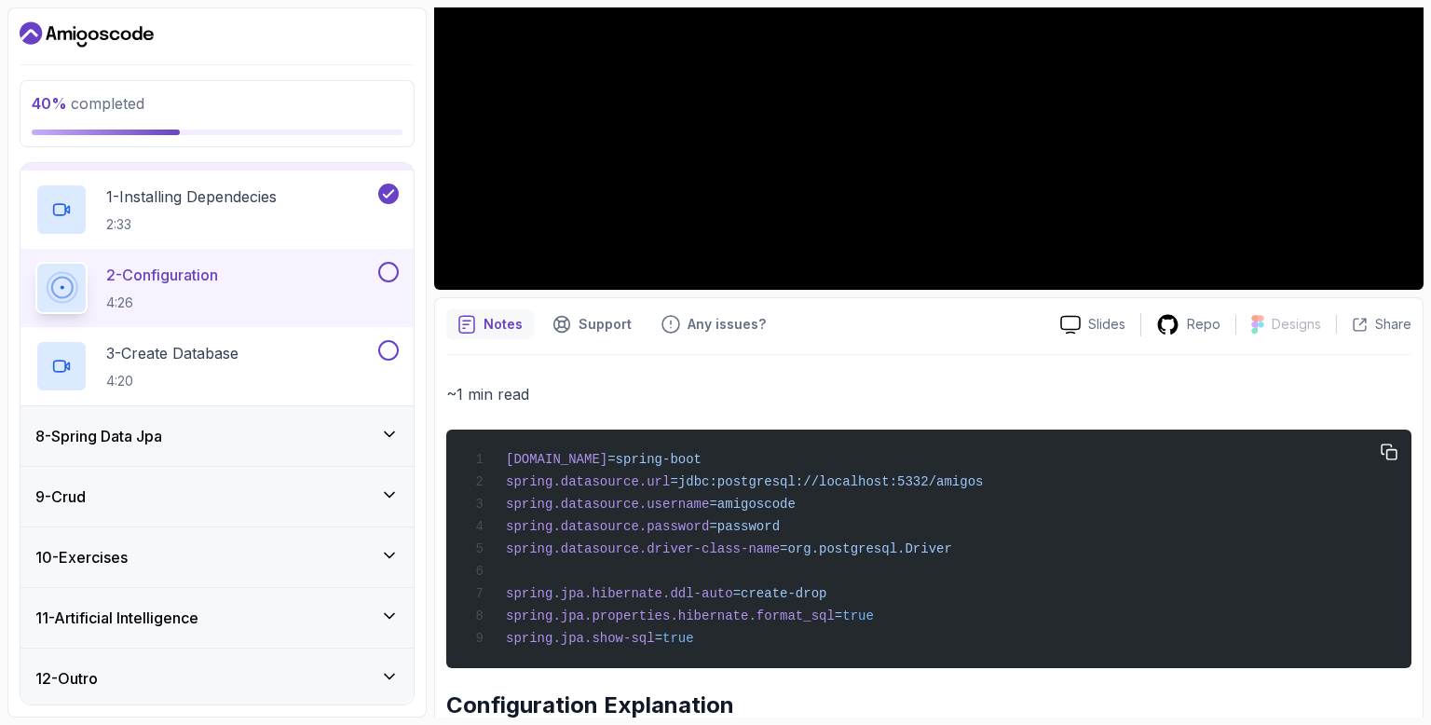
scroll to position [447, 0]
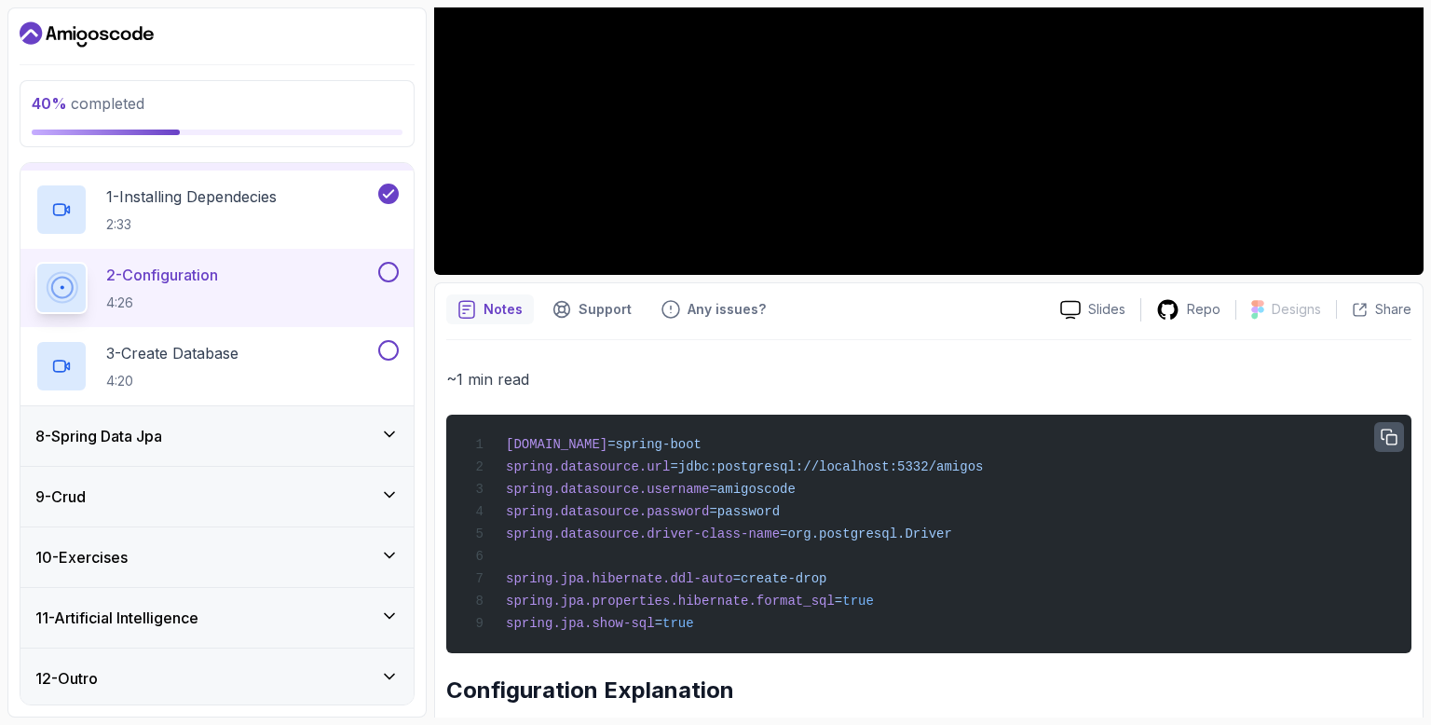
click at [1393, 438] on icon "button" at bounding box center [1388, 437] width 17 height 17
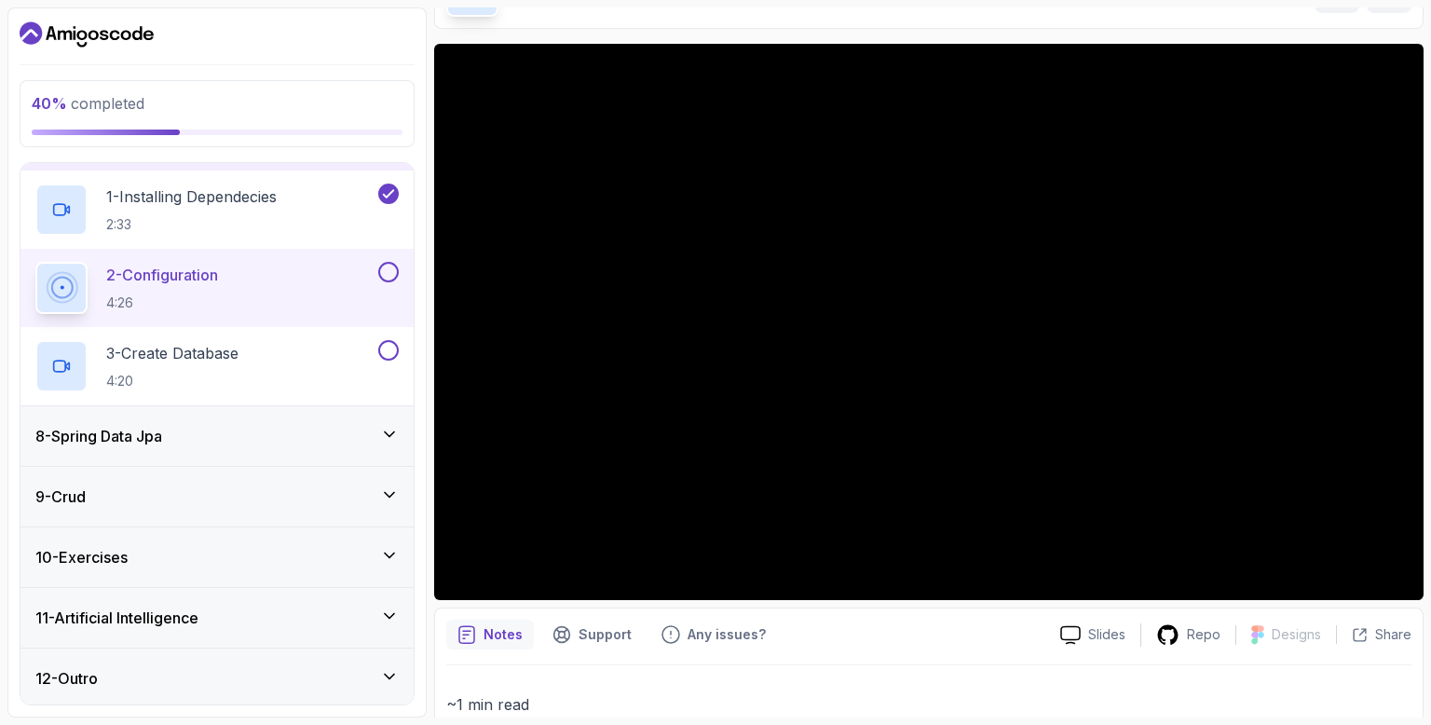
scroll to position [112, 0]
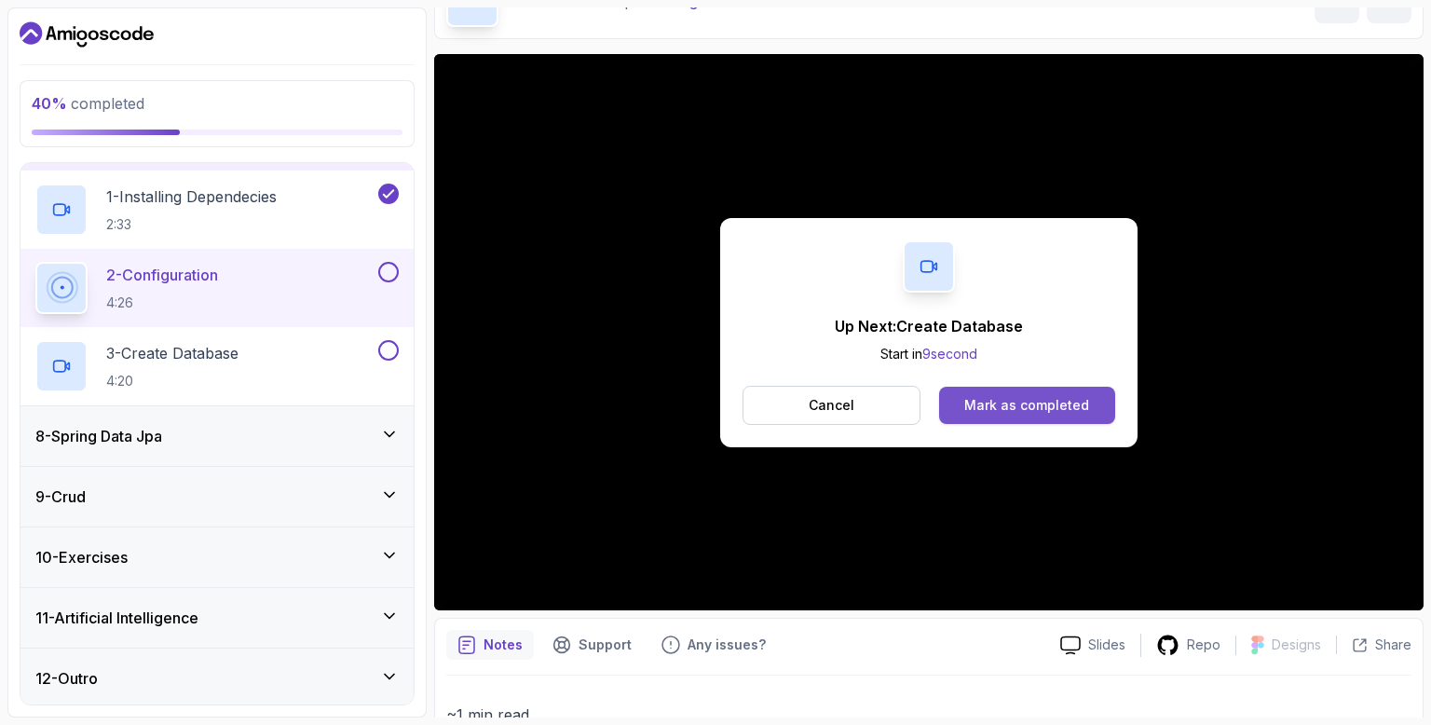
click at [1023, 410] on div "Mark as completed" at bounding box center [1026, 405] width 125 height 19
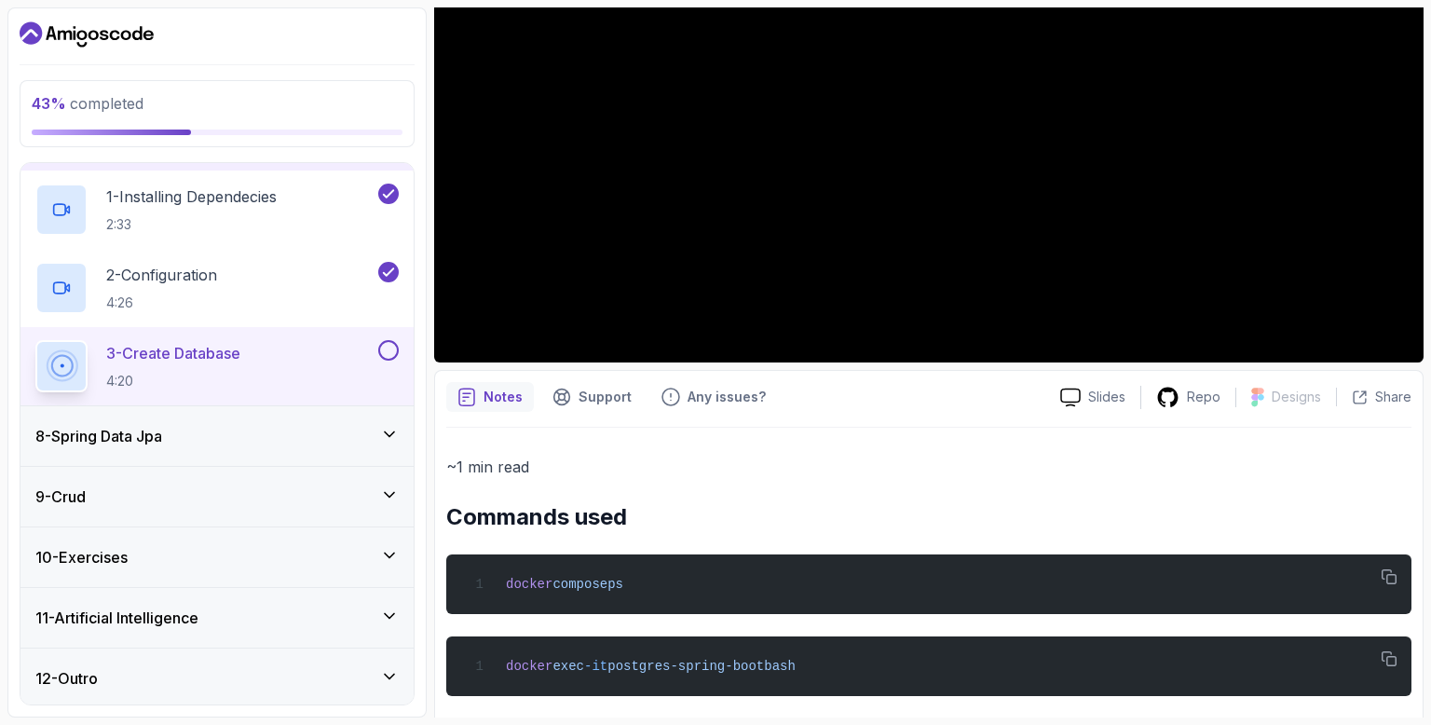
scroll to position [317, 0]
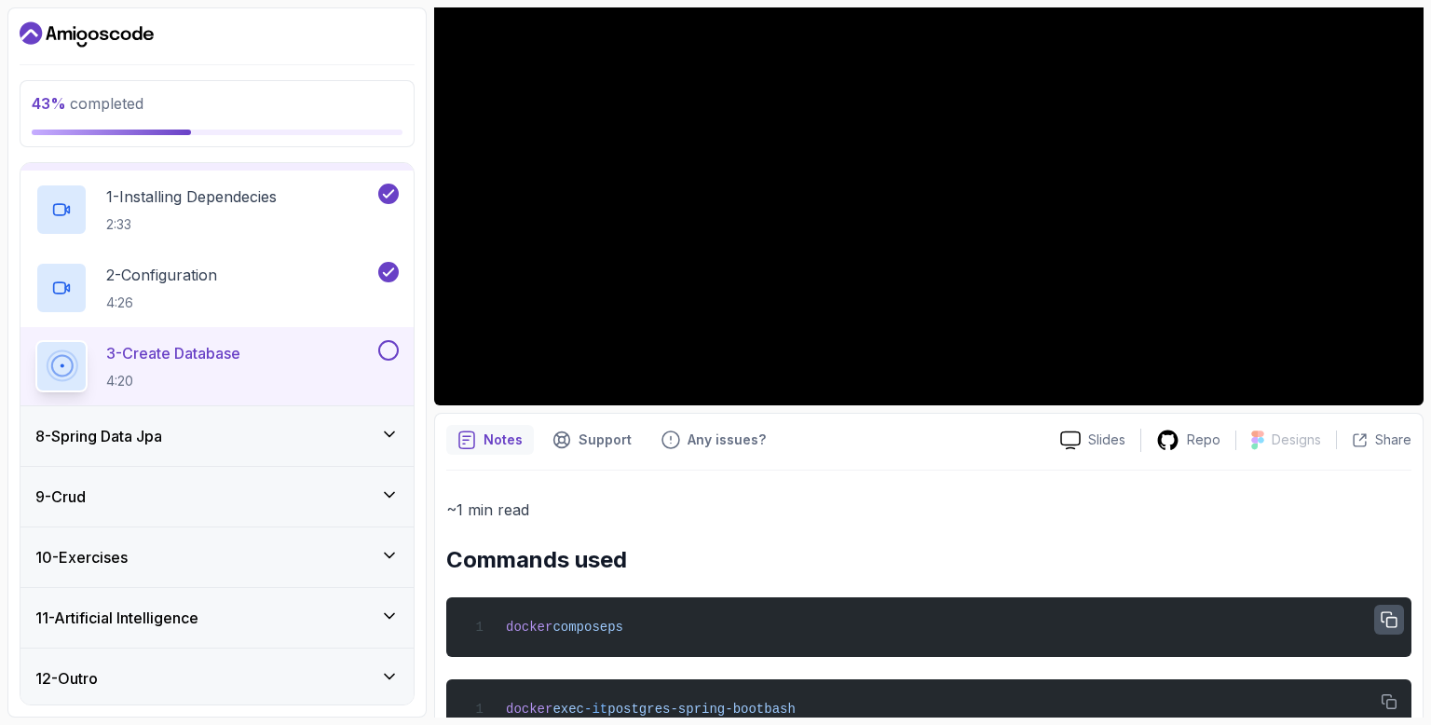
click at [1380, 621] on icon "button" at bounding box center [1388, 620] width 17 height 17
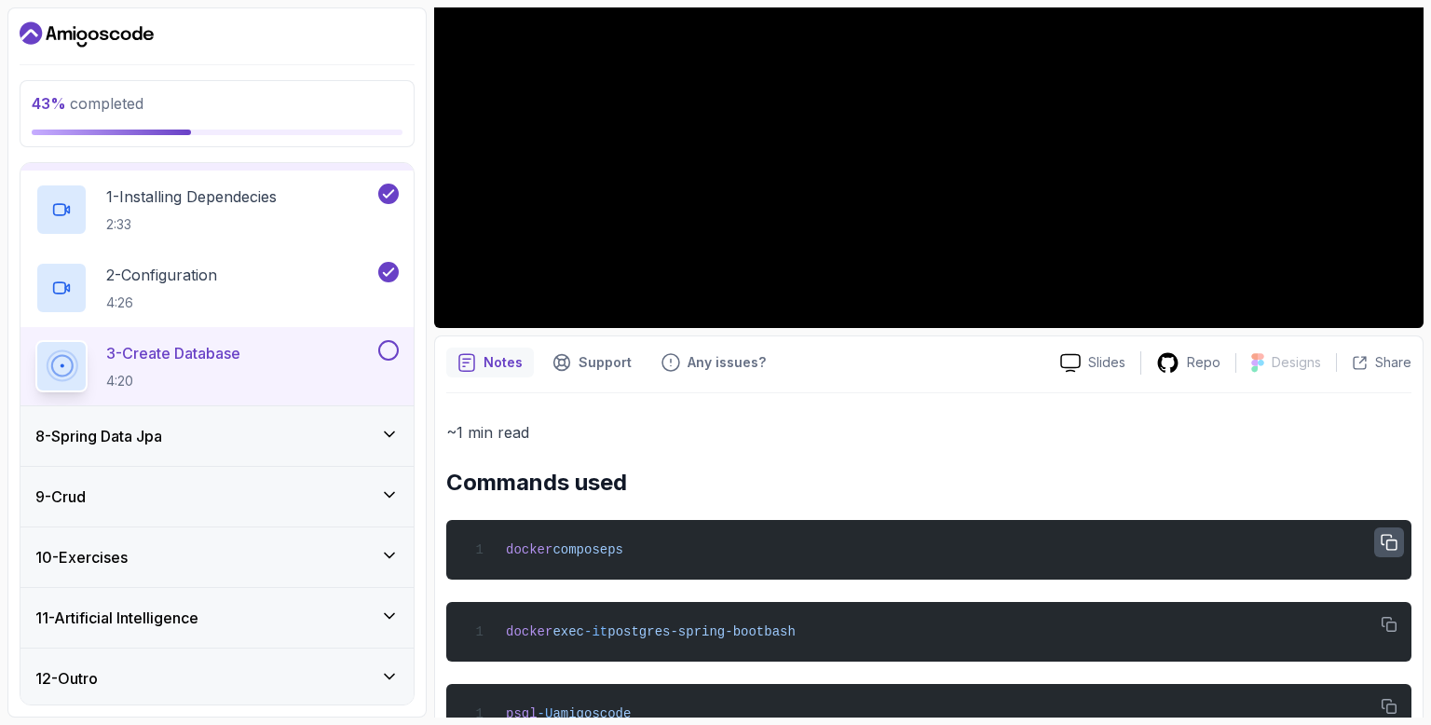
scroll to position [428, 0]
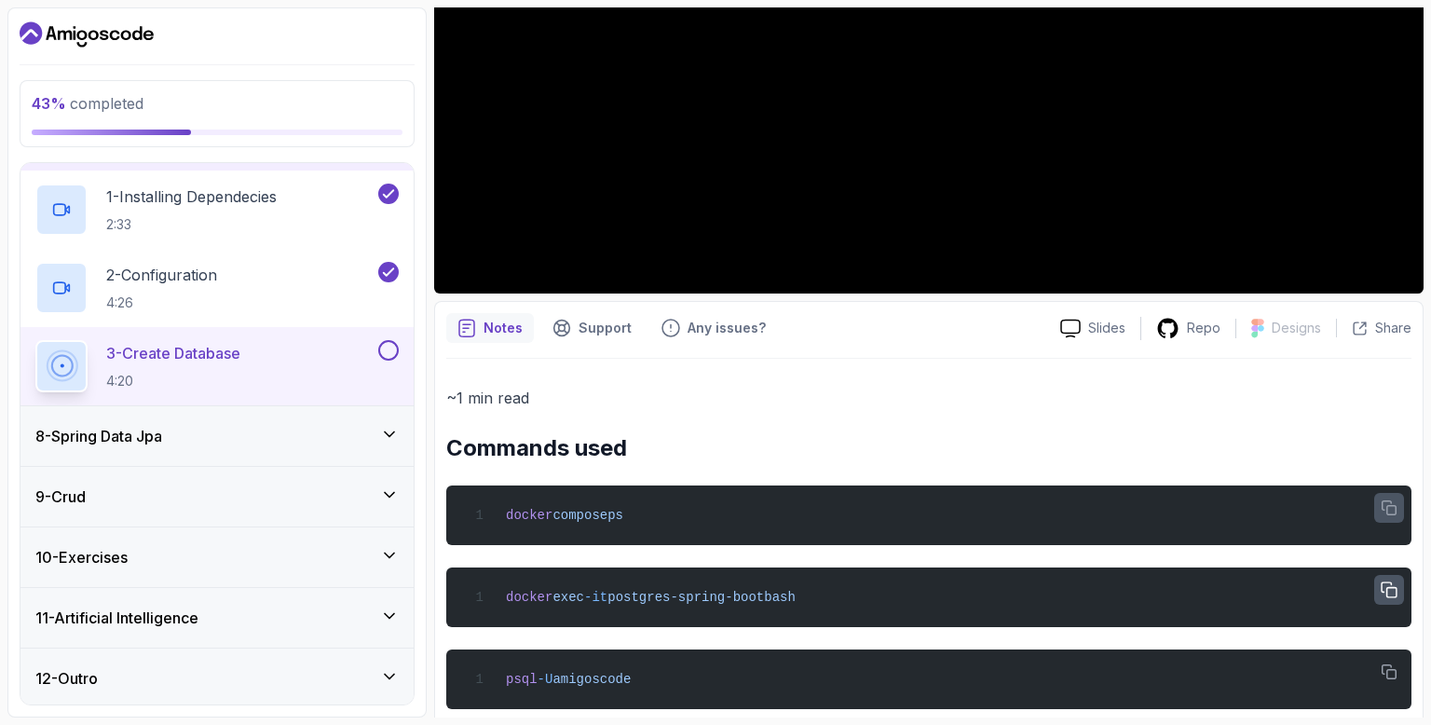
click at [1392, 586] on icon "button" at bounding box center [1388, 589] width 15 height 15
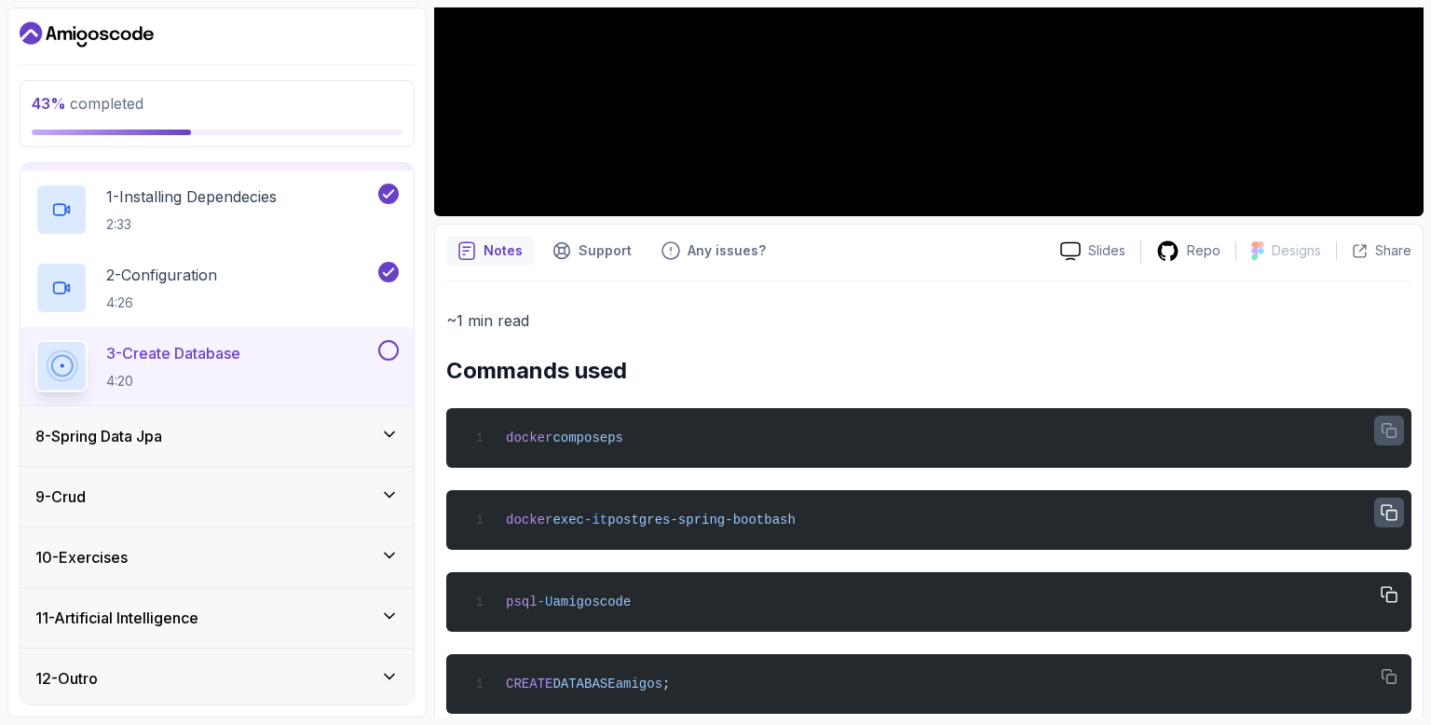
scroll to position [540, 0]
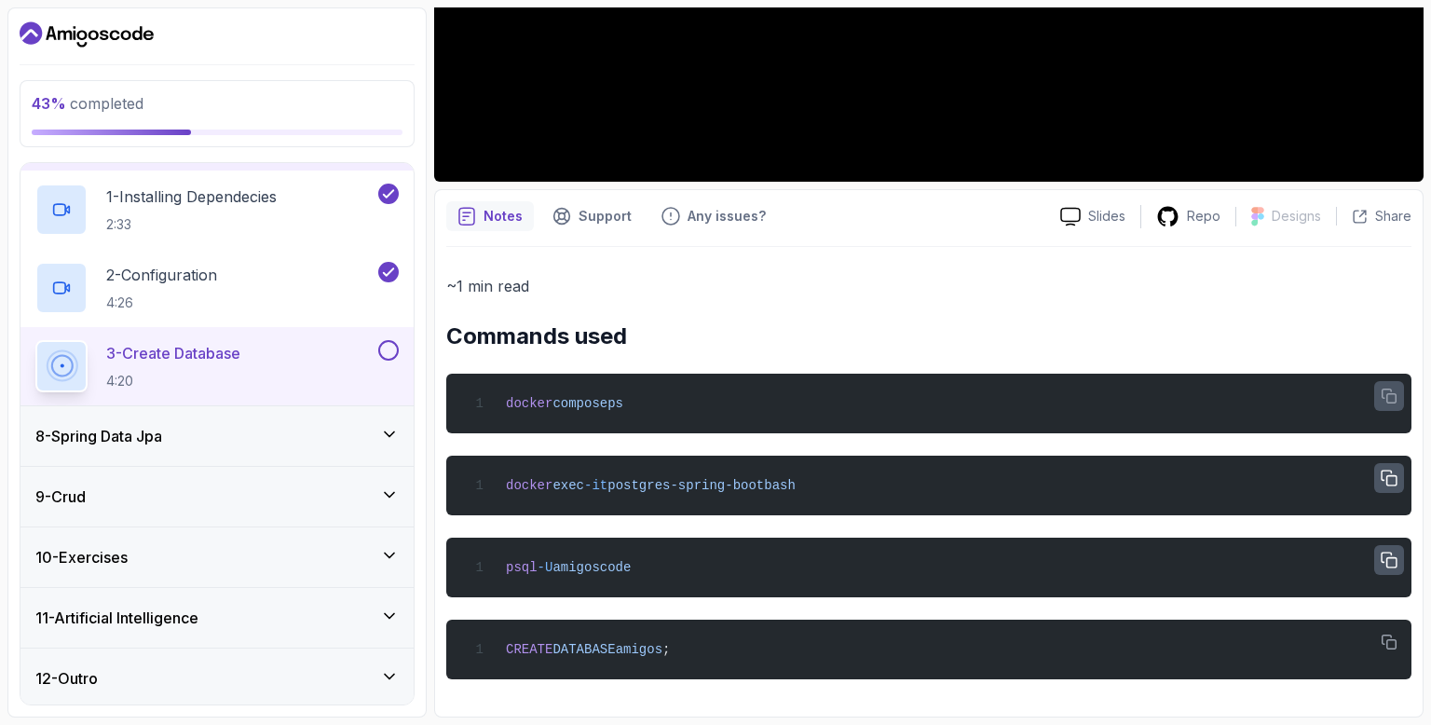
click at [1391, 560] on icon "button" at bounding box center [1388, 560] width 17 height 17
click at [1392, 483] on icon "button" at bounding box center [1388, 478] width 17 height 17
click at [1390, 398] on icon "button" at bounding box center [1388, 395] width 15 height 15
